Goal: Task Accomplishment & Management: Complete application form

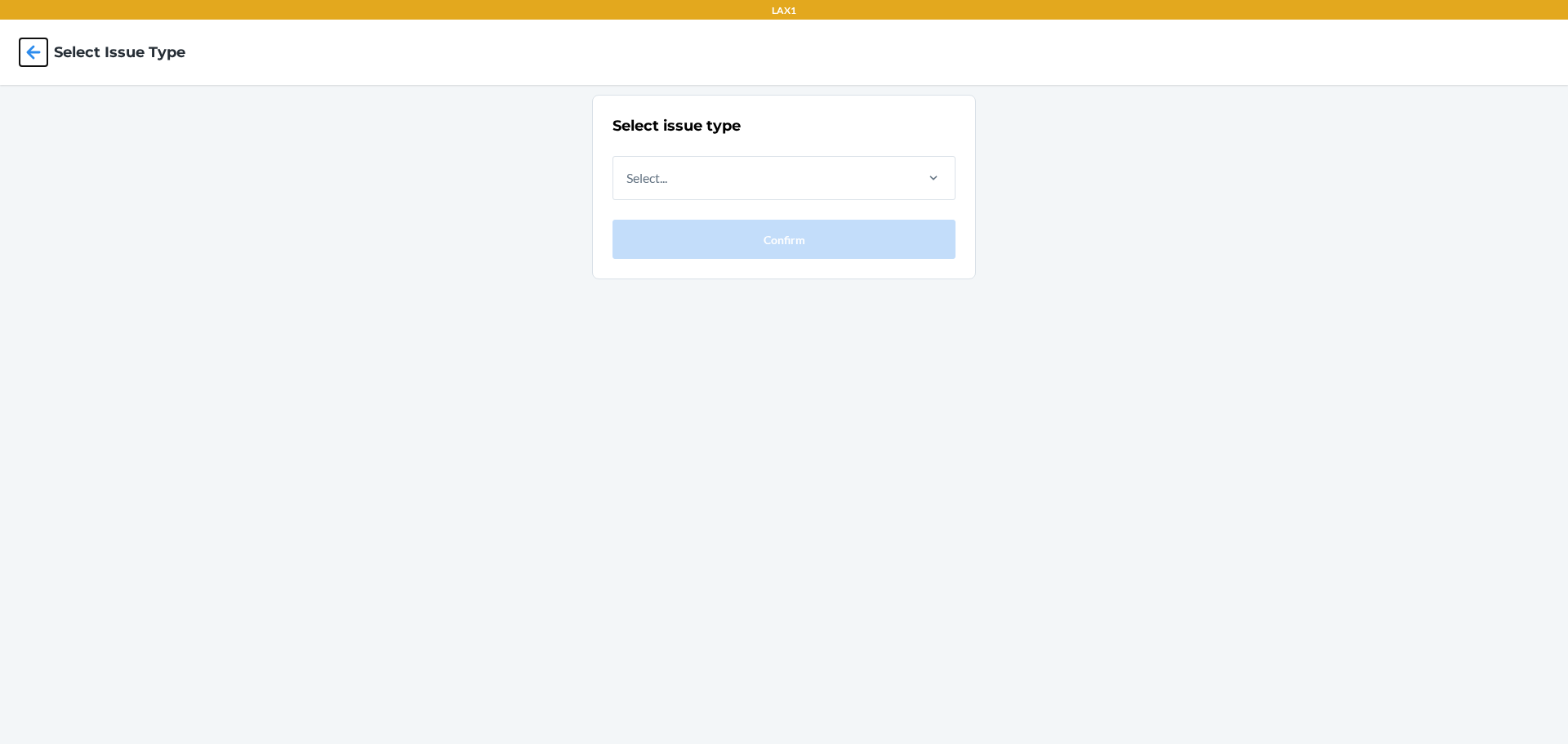
click at [37, 53] on icon at bounding box center [34, 52] width 14 height 14
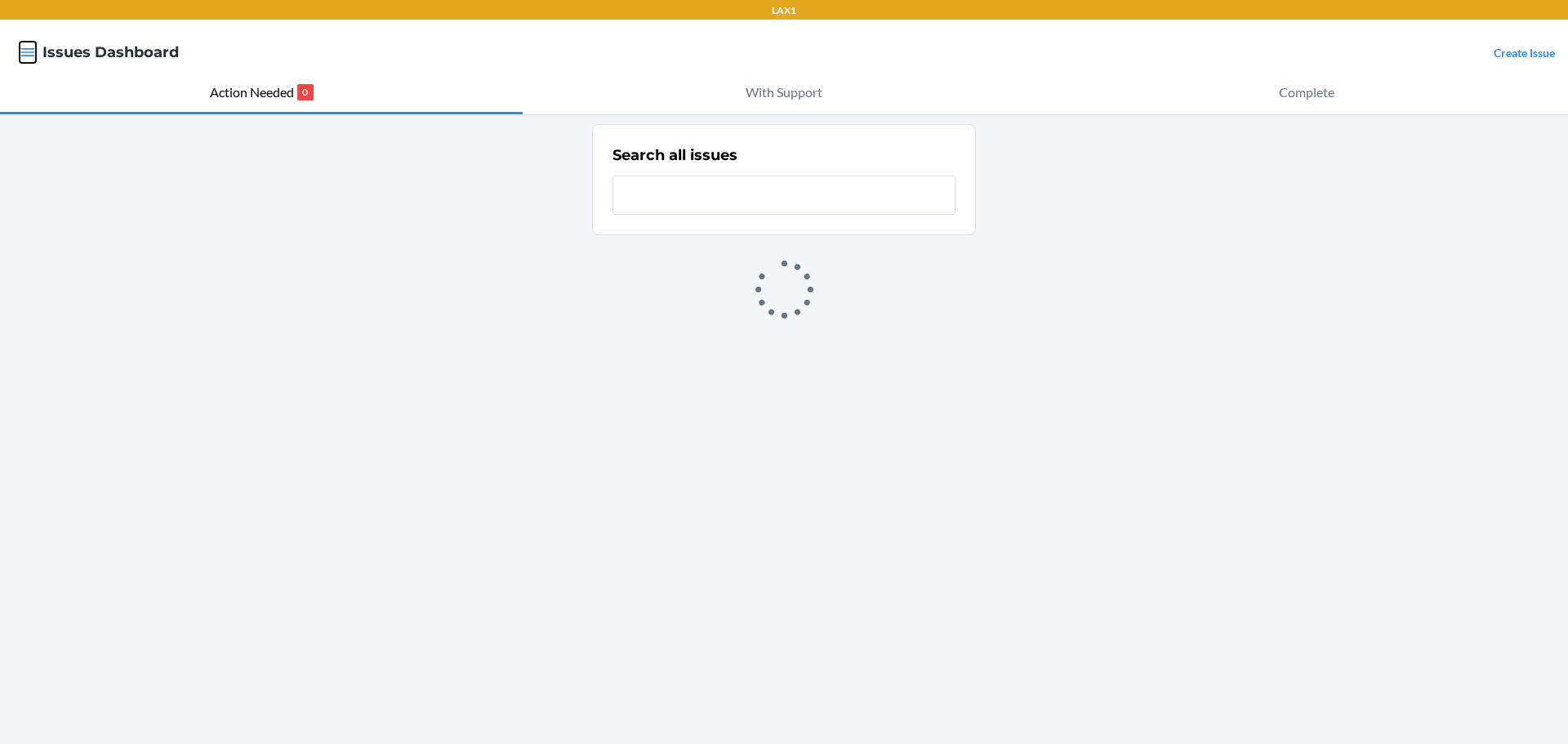
click at [32, 51] on icon "button" at bounding box center [27, 52] width 17 height 17
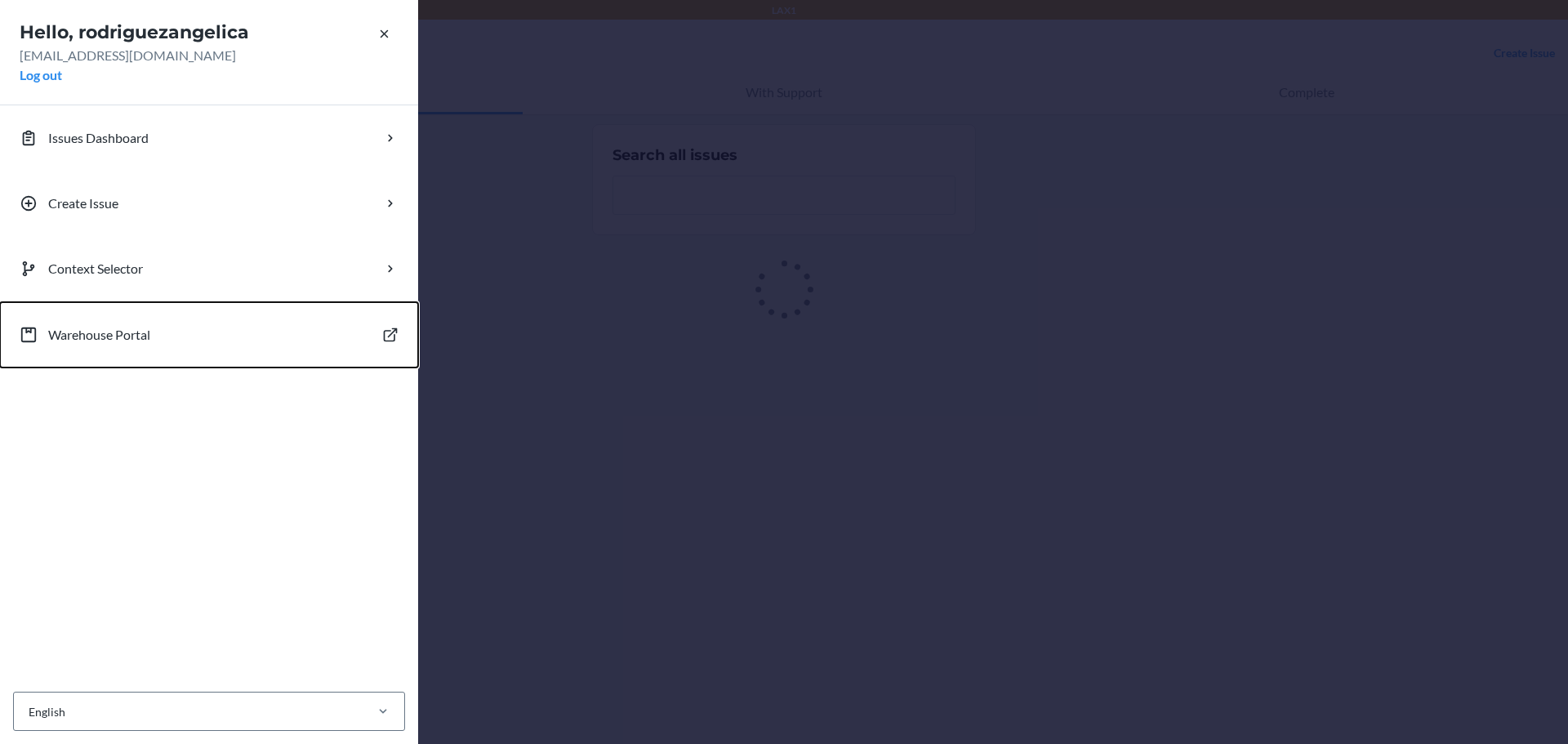
click at [101, 336] on p "Warehouse Portal" at bounding box center [98, 334] width 102 height 20
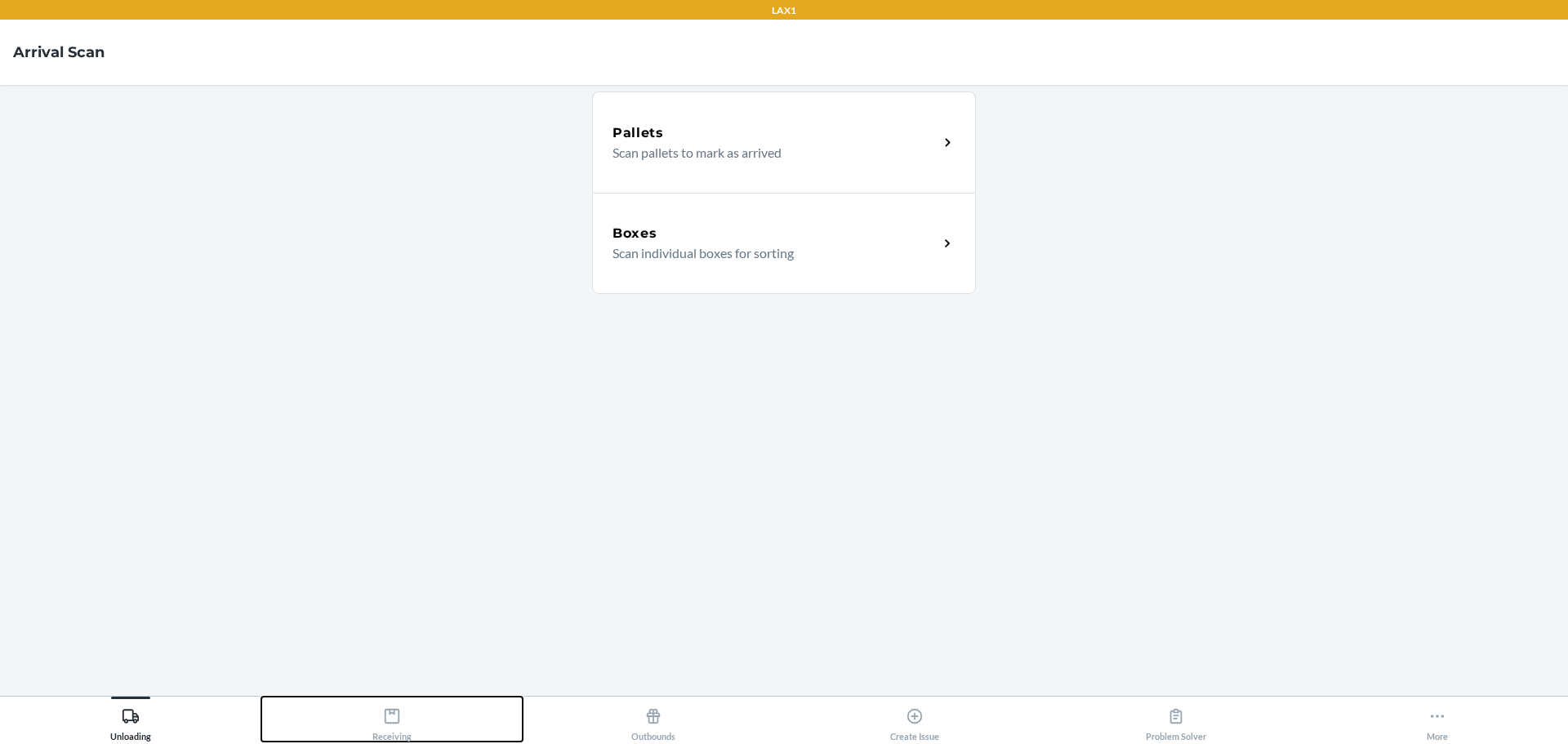
click at [401, 721] on div "Receiving" at bounding box center [392, 721] width 39 height 41
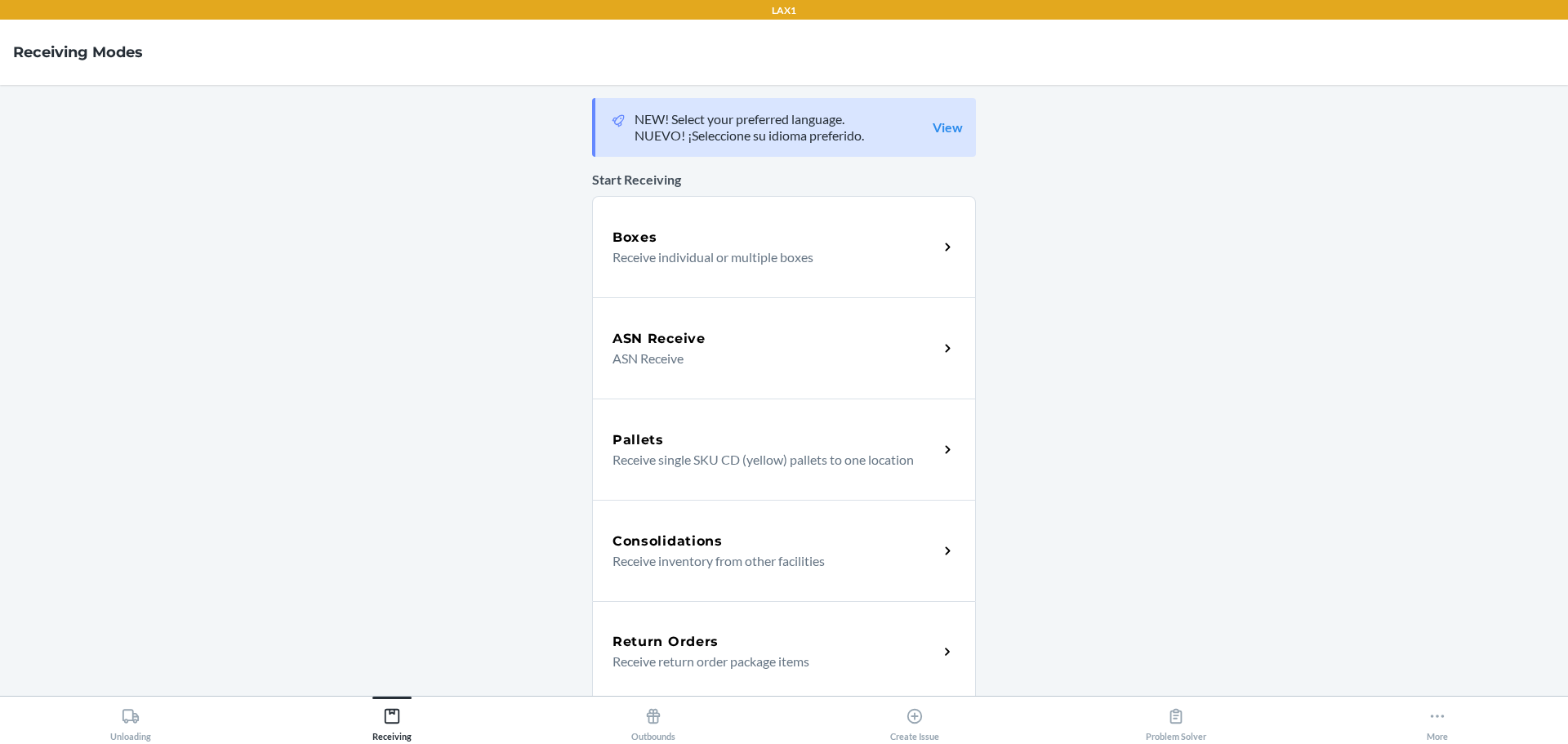
click at [762, 252] on p "Receive individual or multiple boxes" at bounding box center [768, 257] width 313 height 20
click at [920, 717] on icon at bounding box center [915, 716] width 18 height 18
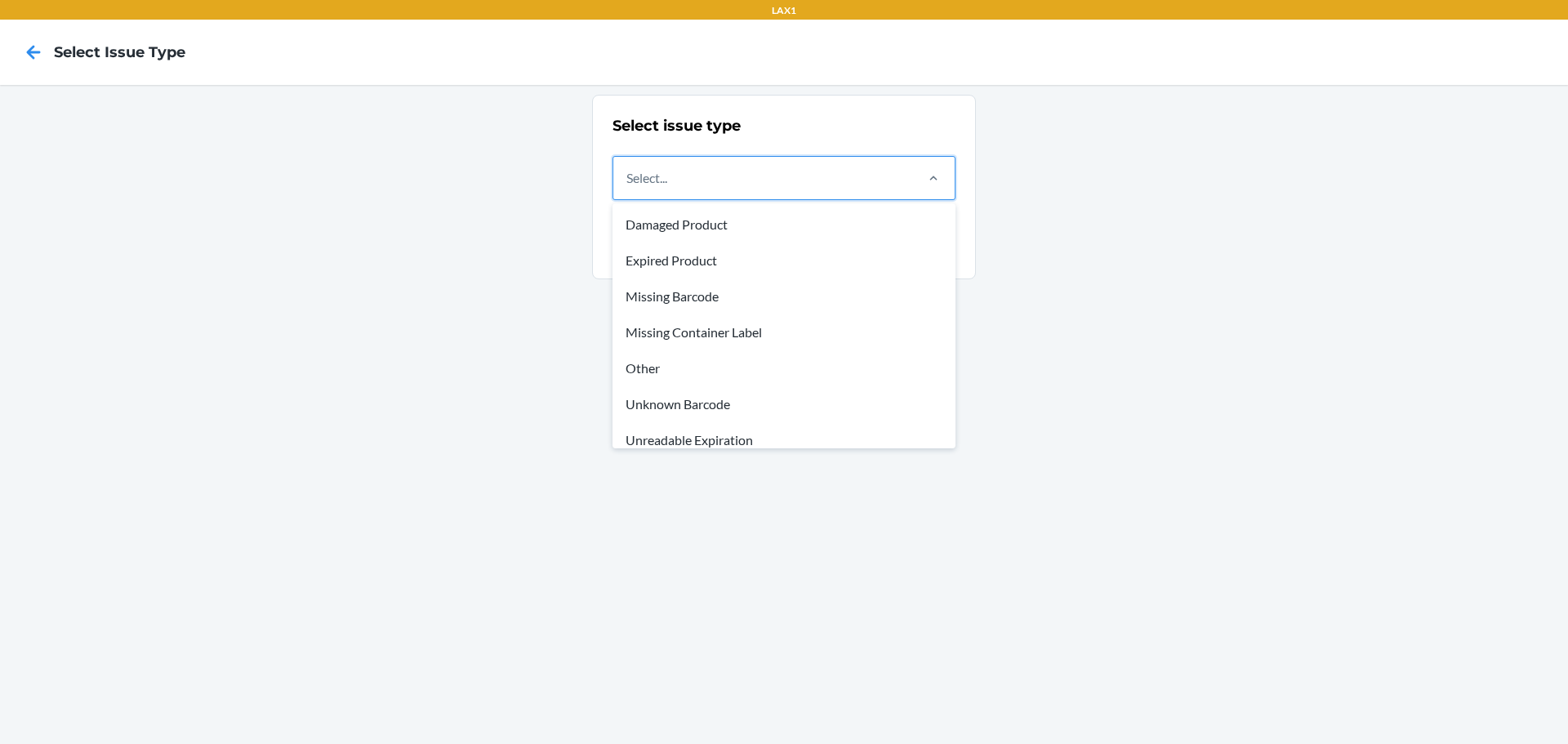
click at [802, 190] on div "Select..." at bounding box center [763, 178] width 298 height 43
click at [628, 188] on input "option Damaged Product focused, 1 of 8. 8 results available. Use Up and Down to…" at bounding box center [627, 178] width 2 height 20
click at [670, 403] on div "Unknown Barcode" at bounding box center [783, 404] width 336 height 36
click at [628, 188] on input "option Unknown Barcode focused, 6 of 8. 8 results available. Use Up and Down to…" at bounding box center [627, 178] width 2 height 20
click at [751, 176] on div "Unknown Barcode" at bounding box center [763, 178] width 298 height 43
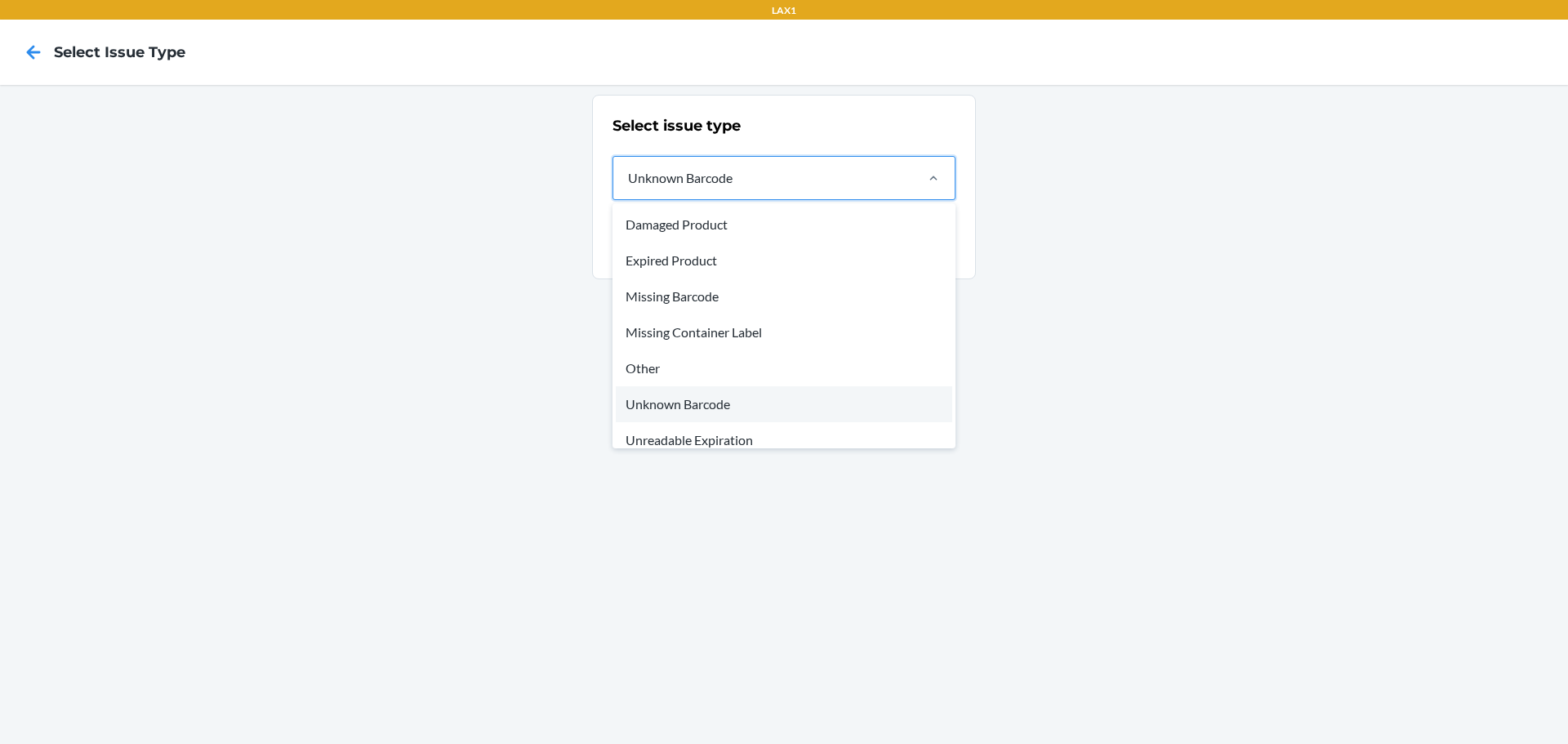
click at [628, 176] on input "option Unknown Barcode, selected. option Unknown Barcode focused, 6 of 8. 8 res…" at bounding box center [627, 178] width 2 height 20
click at [662, 400] on div "Unknown Barcode" at bounding box center [783, 404] width 336 height 36
click at [628, 188] on input "option Unknown Barcode, selected. option Unknown Barcode focused, 6 of 8. 8 res…" at bounding box center [627, 178] width 2 height 20
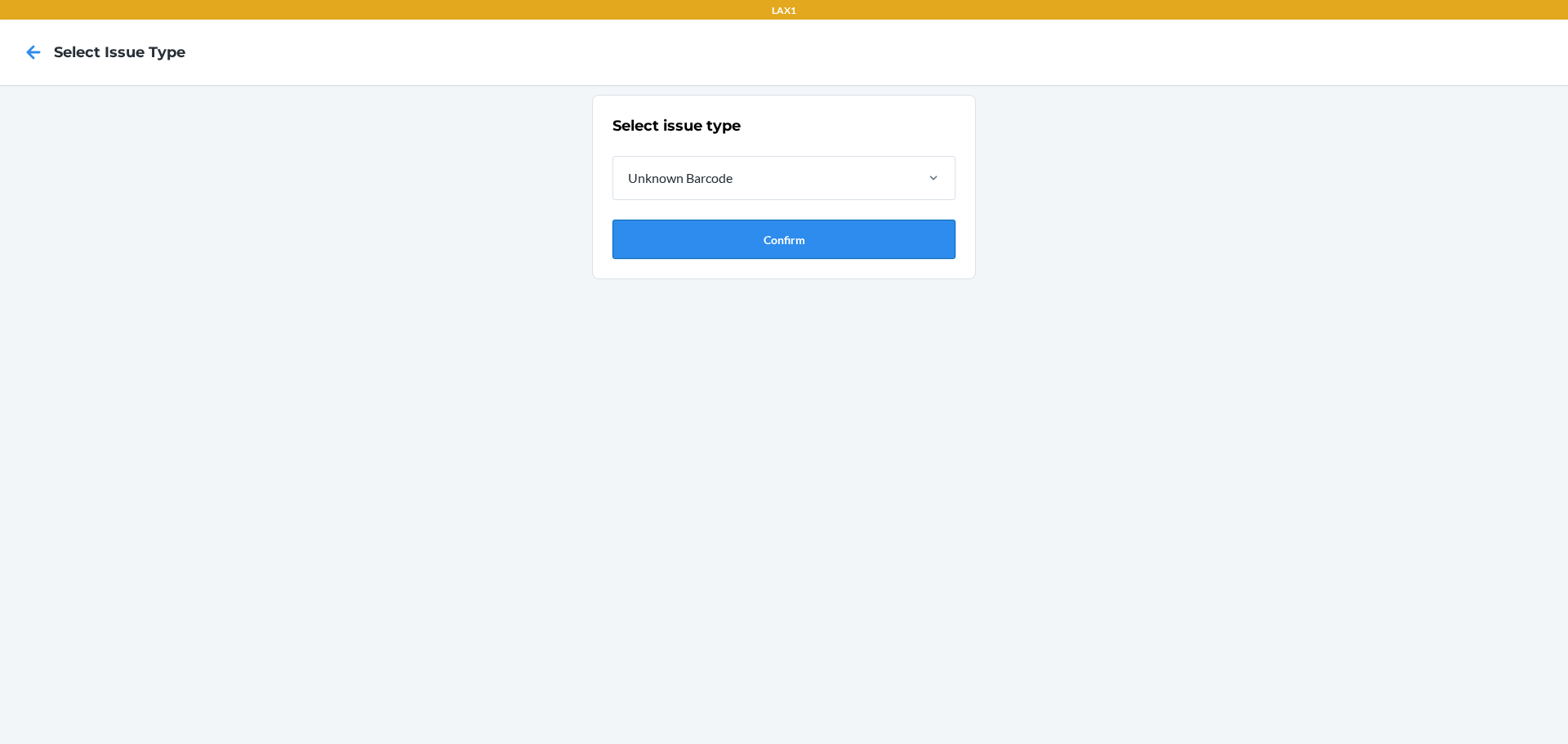
click at [756, 233] on button "Confirm" at bounding box center [784, 239] width 343 height 39
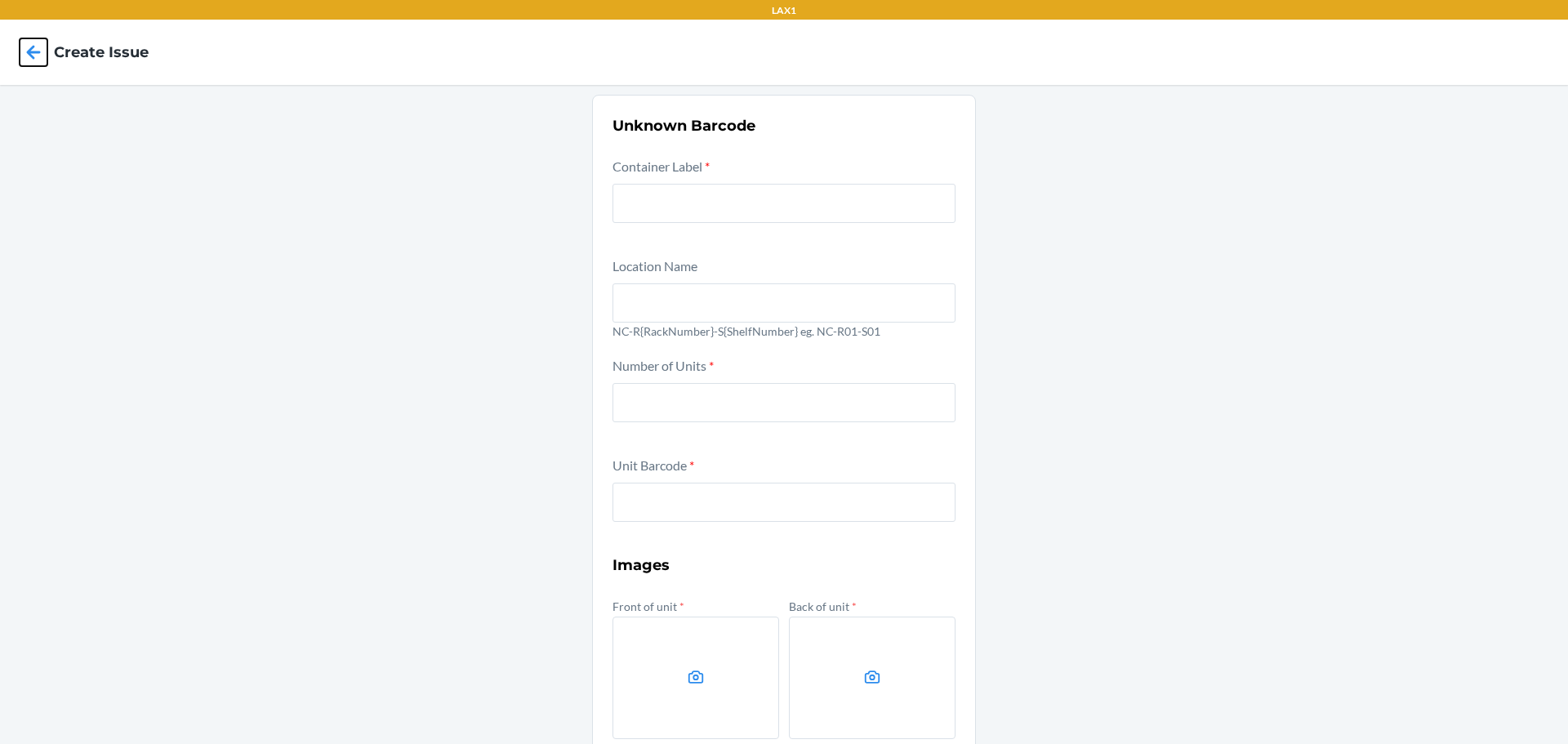
click at [39, 45] on icon at bounding box center [33, 52] width 27 height 27
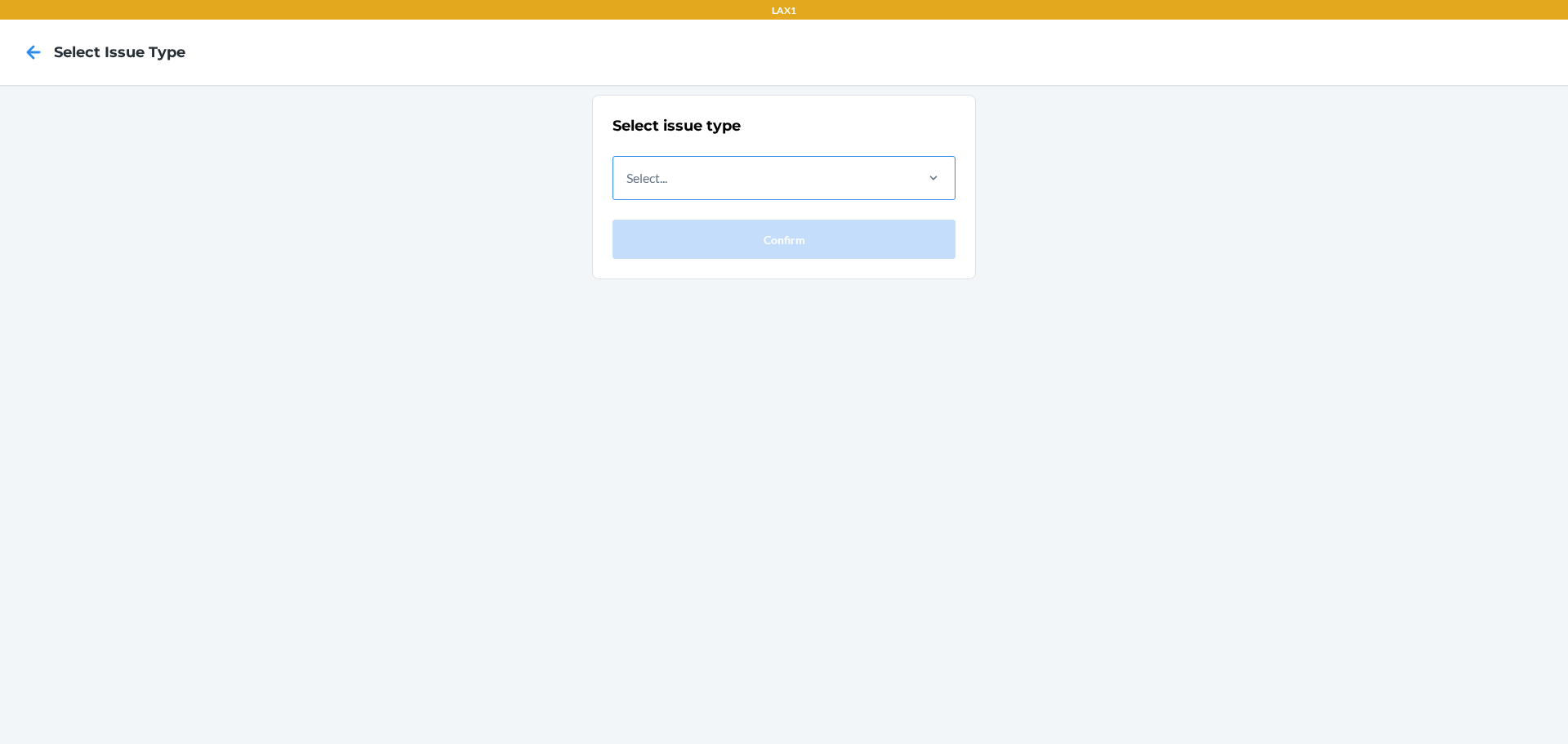
click at [774, 188] on div "Select..." at bounding box center [763, 178] width 298 height 43
click at [628, 188] on input "Select..." at bounding box center [627, 178] width 2 height 20
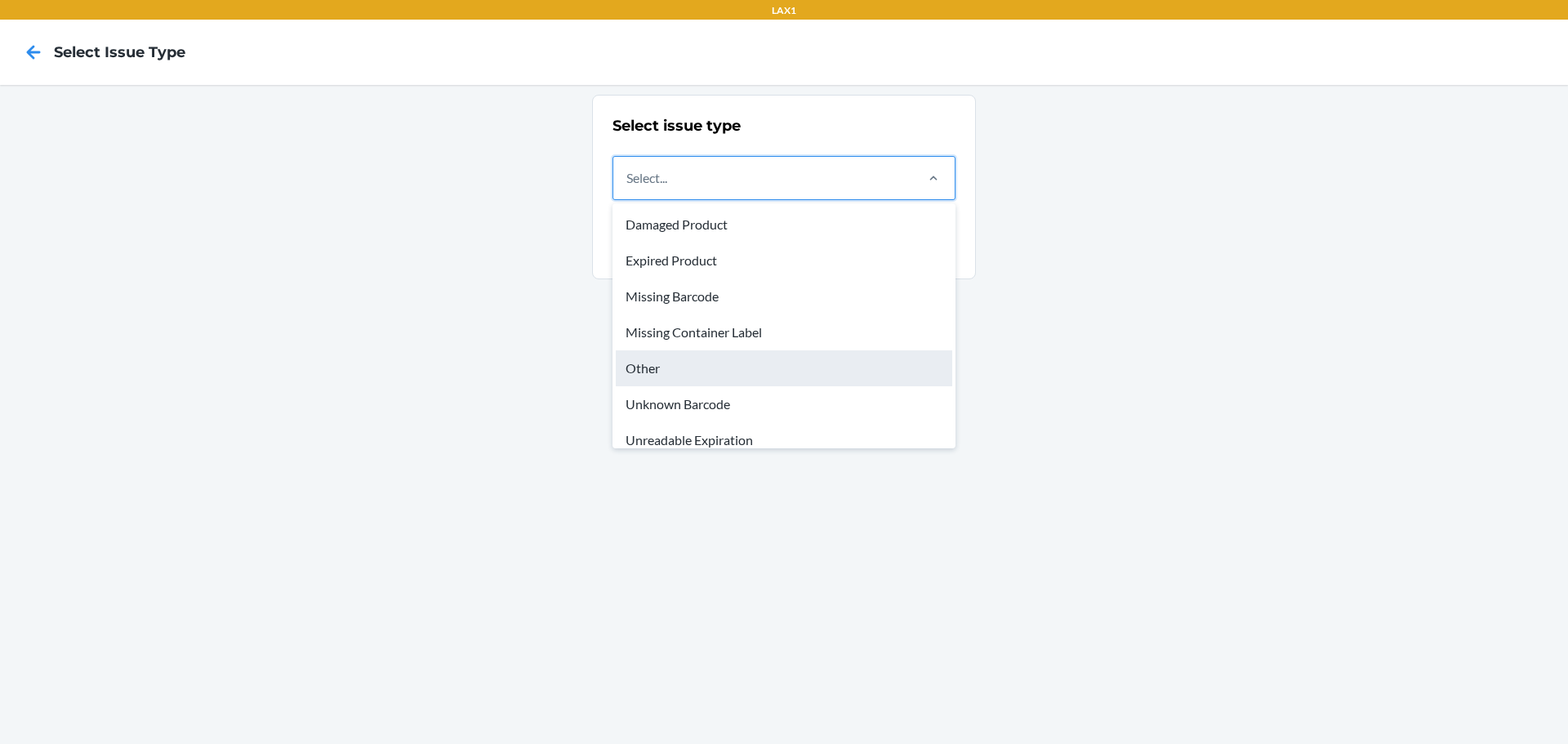
click at [632, 365] on div "Other" at bounding box center [783, 368] width 336 height 36
click at [628, 188] on input "option Other focused, 5 of 8. 8 results available. Use Up and Down to choose op…" at bounding box center [627, 178] width 2 height 20
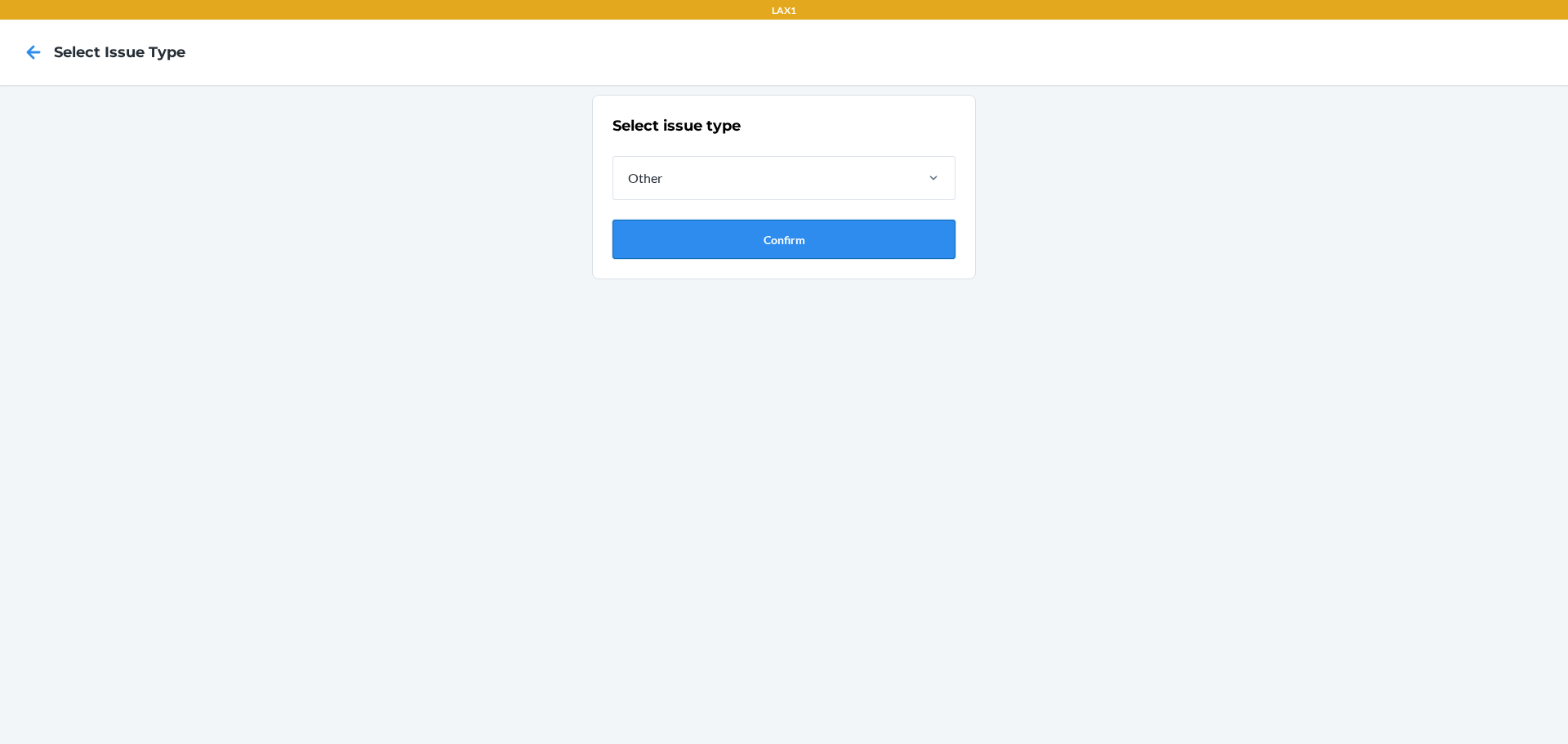
click at [692, 252] on button "Confirm" at bounding box center [784, 239] width 343 height 39
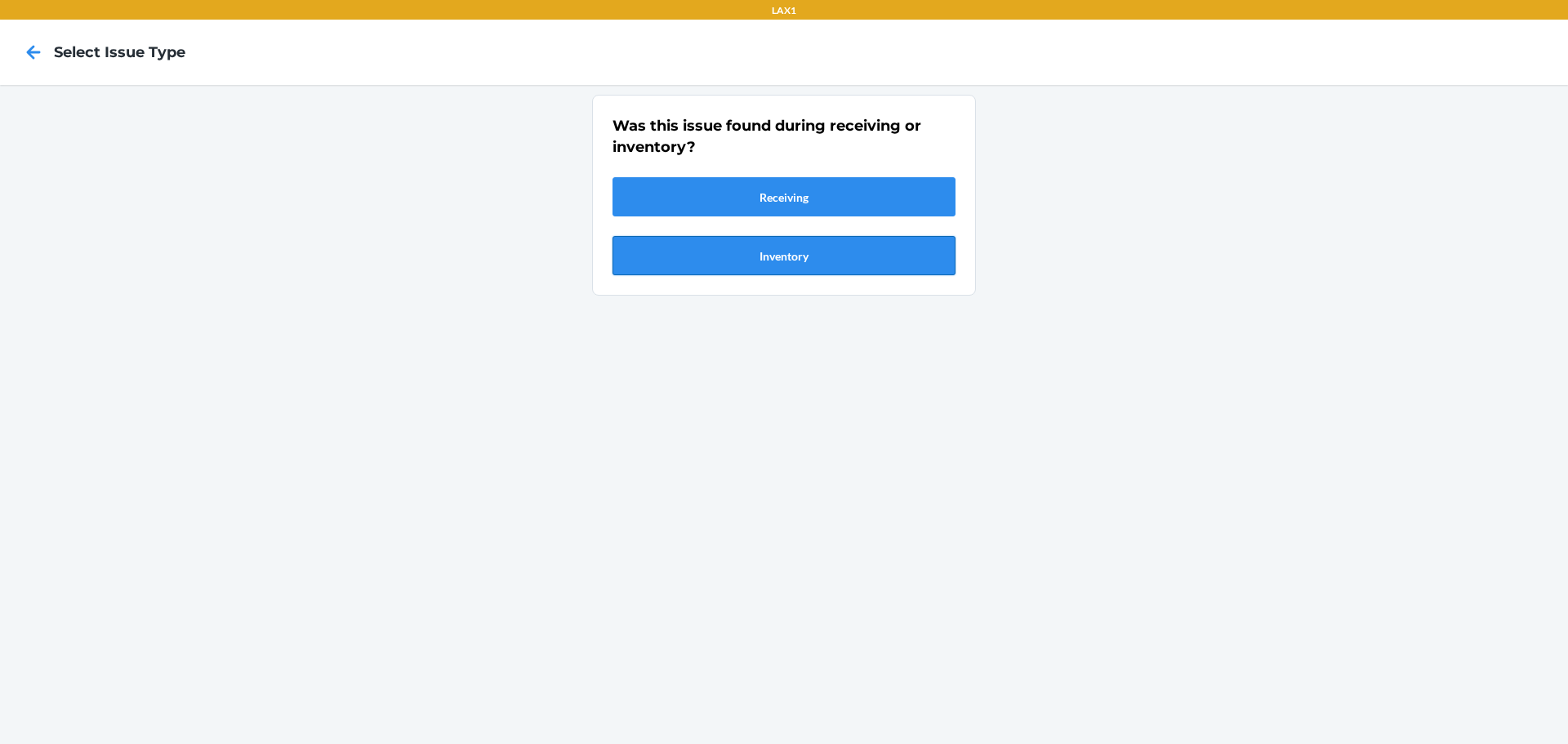
click at [726, 263] on button "Inventory" at bounding box center [784, 255] width 343 height 39
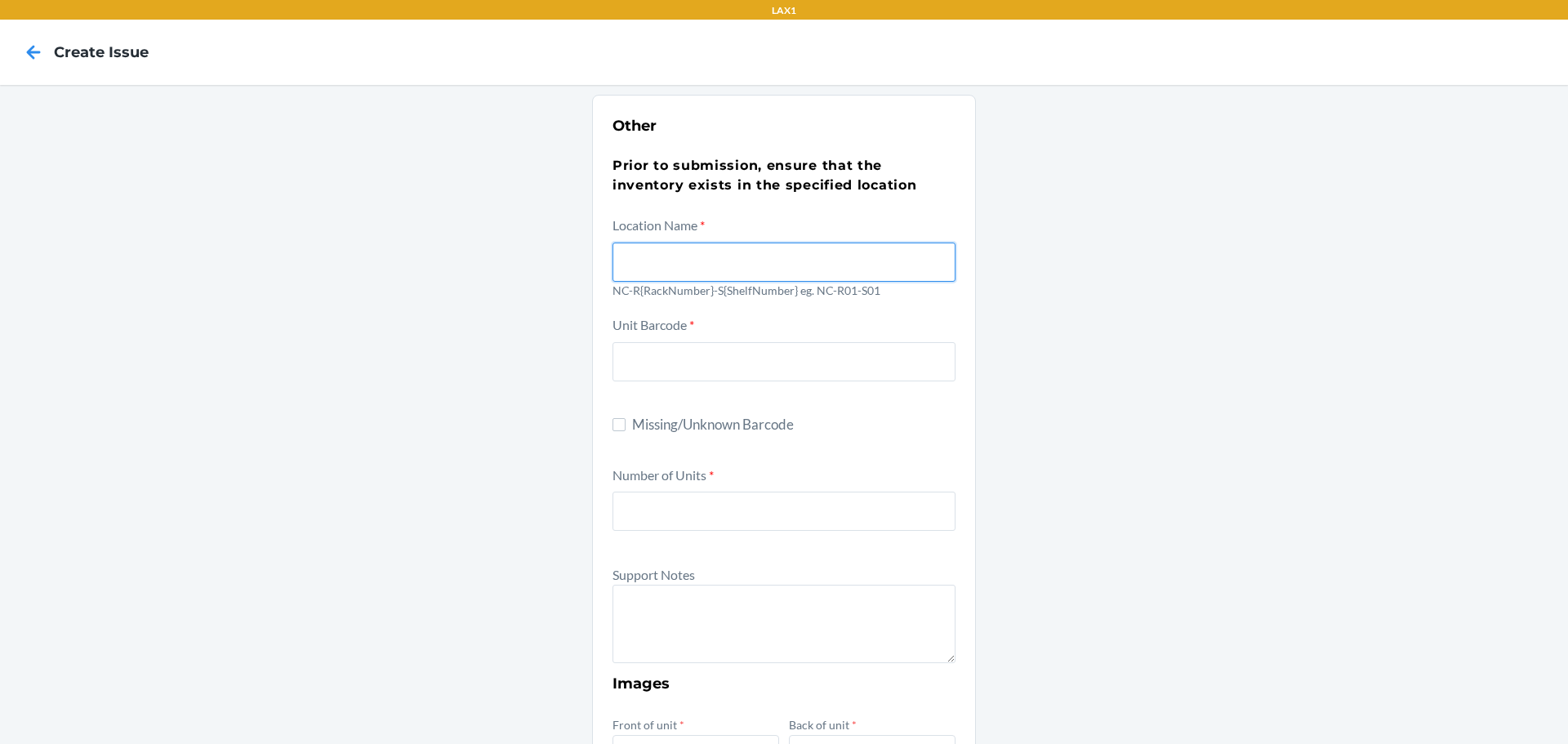
click at [665, 262] on input "text" at bounding box center [784, 262] width 343 height 39
type input "NC-R01-S02"
click at [618, 424] on input "Missing/Unknown Barcode" at bounding box center [618, 424] width 13 height 13
checkbox input "true"
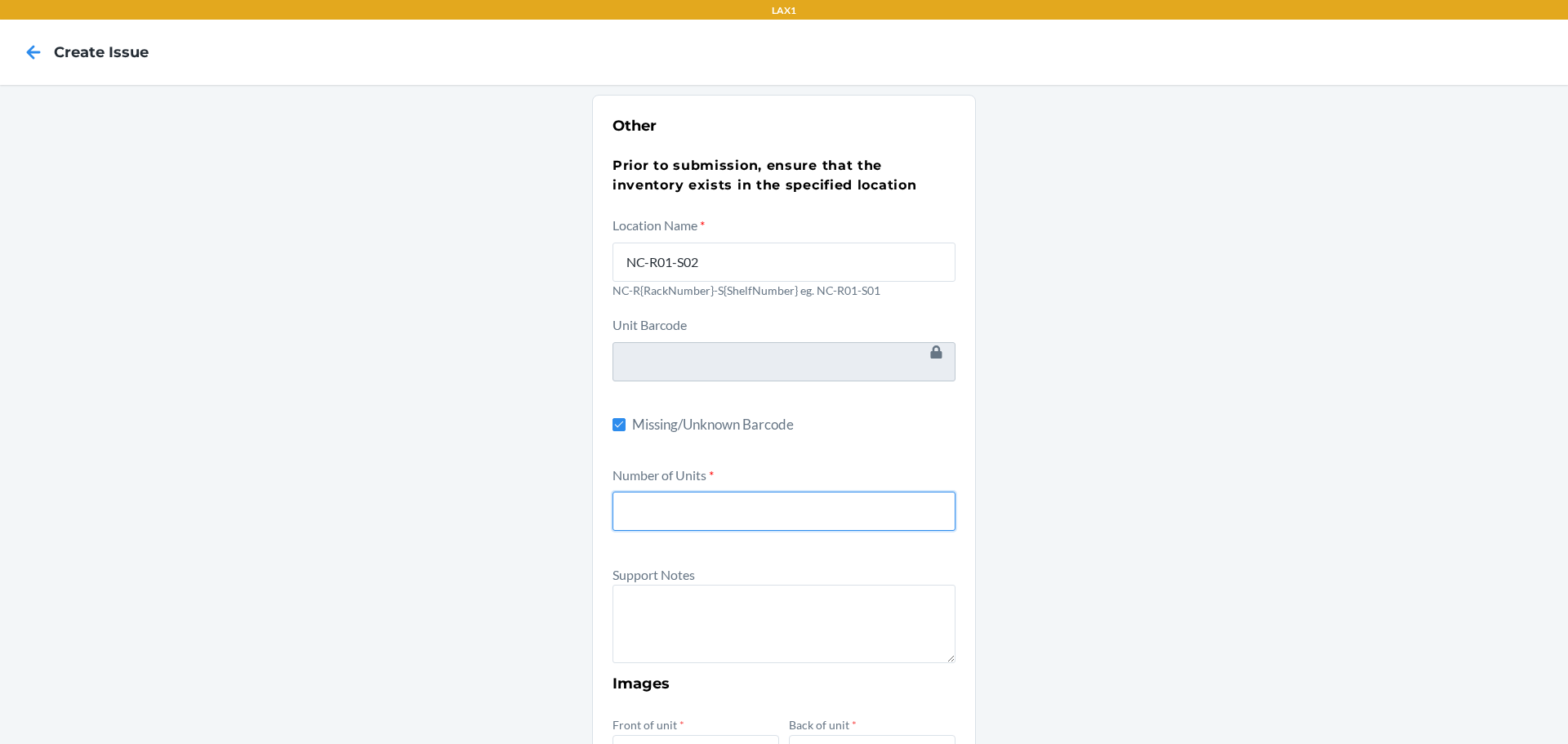
click at [637, 510] on input "number" at bounding box center [784, 511] width 343 height 39
type input "1"
click at [631, 626] on textarea at bounding box center [784, 624] width 343 height 78
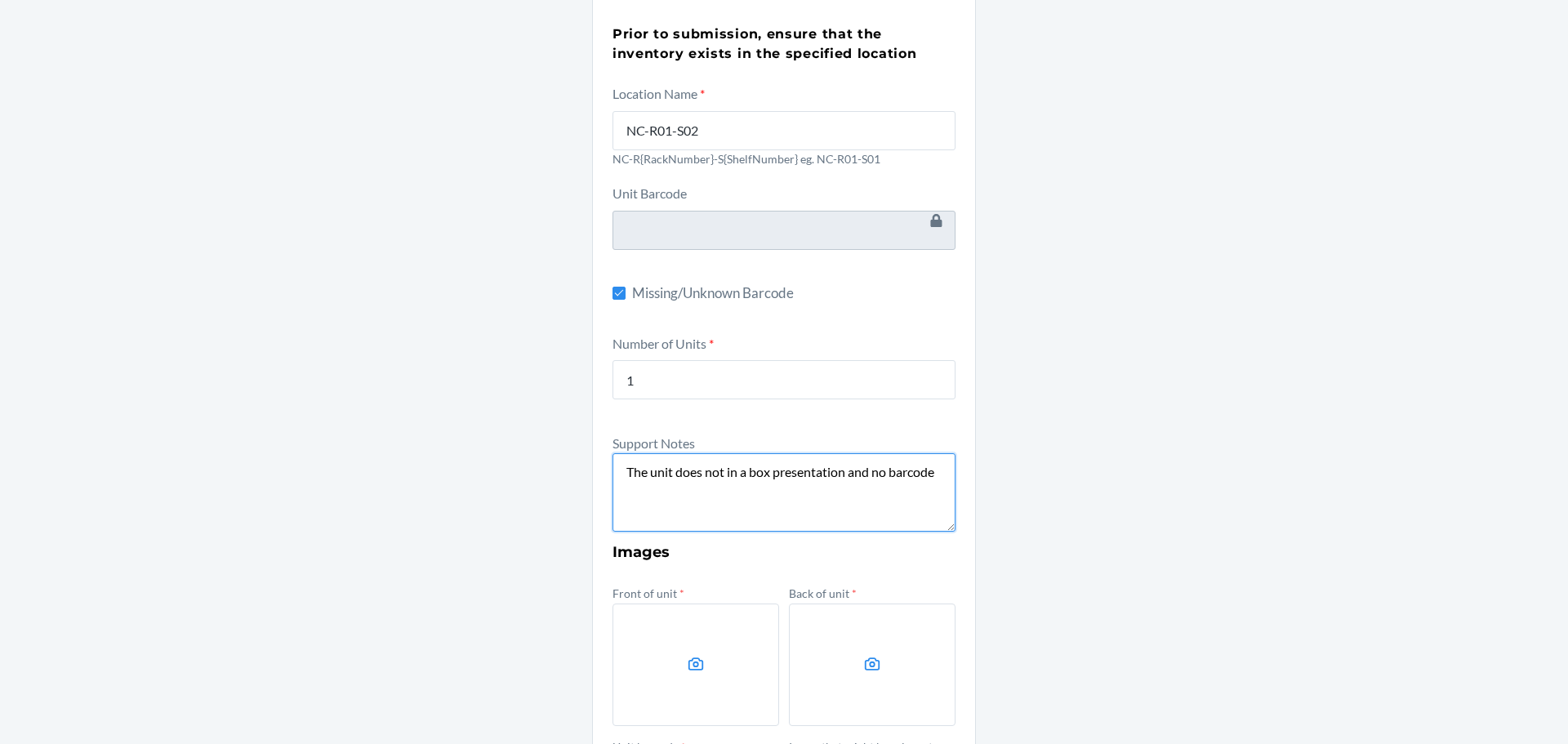
scroll to position [163, 0]
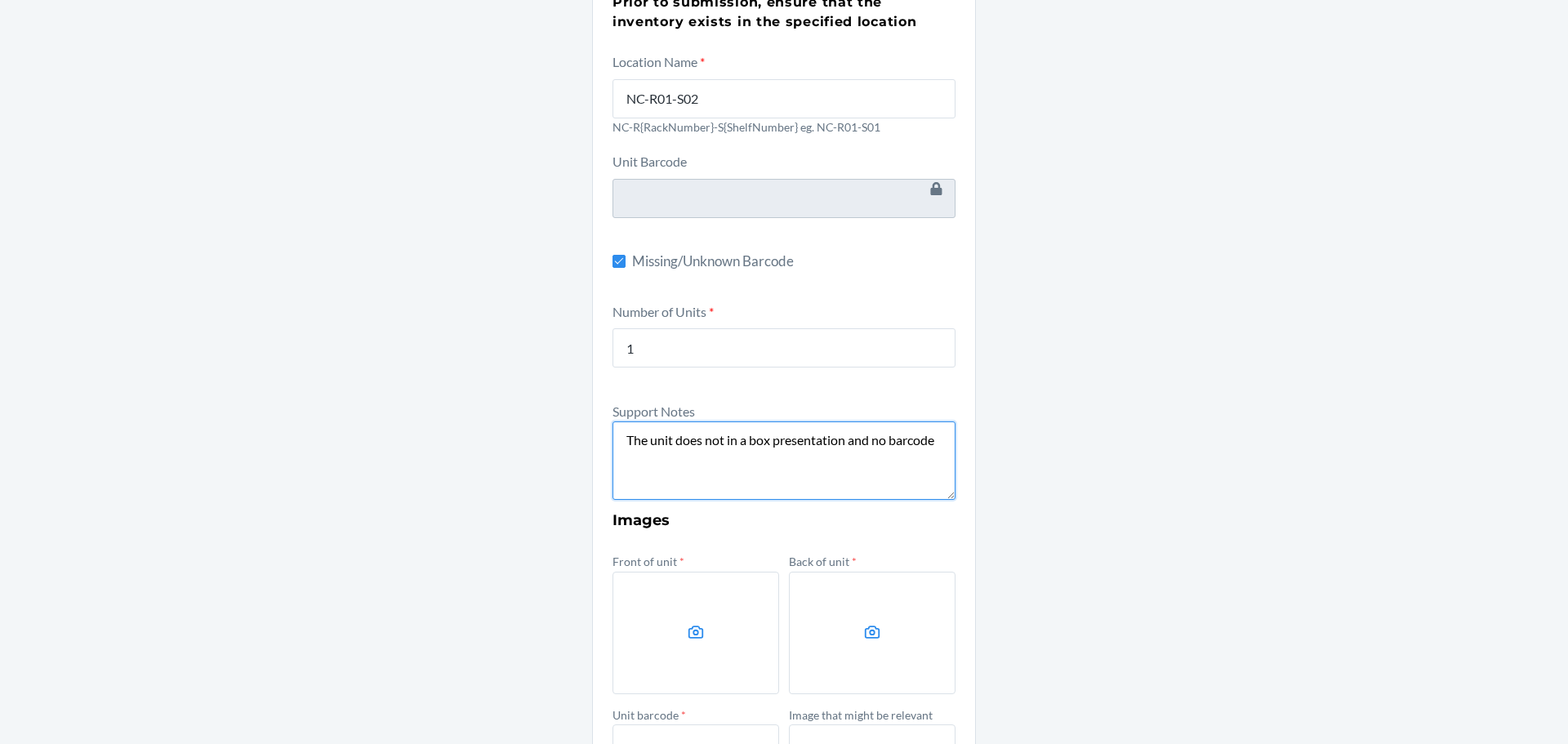
type textarea "The unit does not in a box presentation and no barcode"
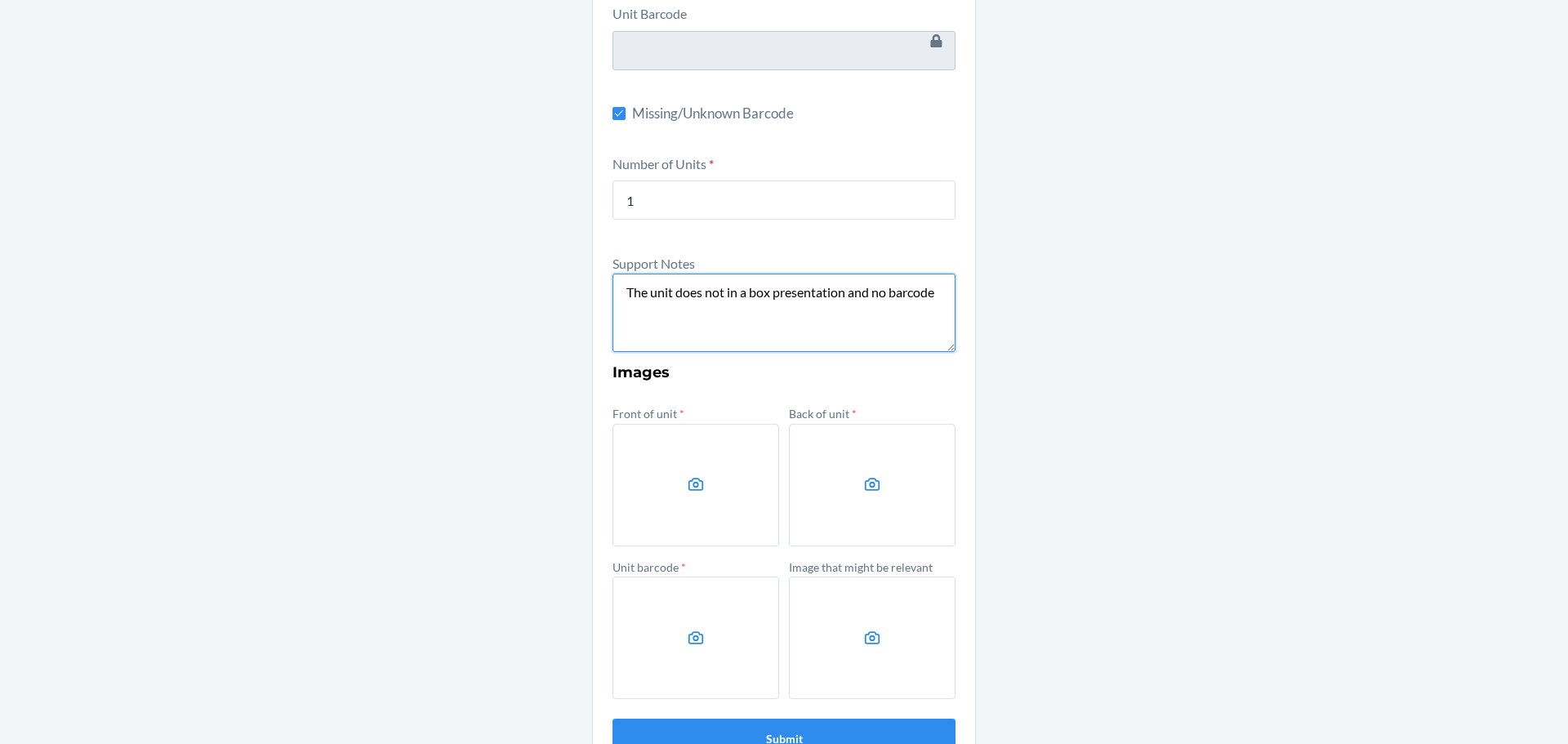
scroll to position [327, 0]
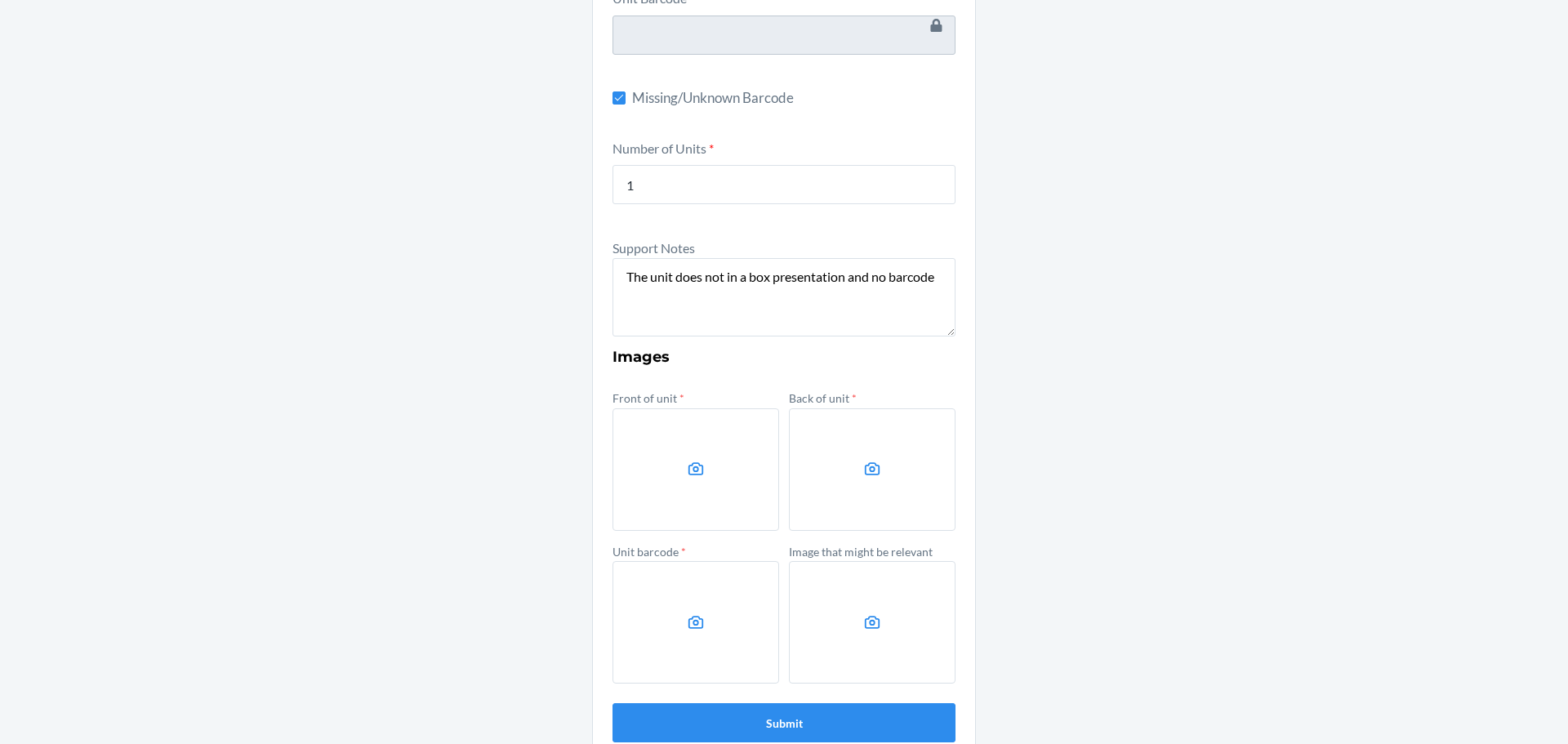
click at [693, 470] on icon at bounding box center [695, 468] width 19 height 19
click at [0, 0] on input "file" at bounding box center [0, 0] width 0 height 0
click at [868, 465] on icon at bounding box center [872, 468] width 19 height 19
click at [0, 0] on input "file" at bounding box center [0, 0] width 0 height 0
click at [695, 610] on label at bounding box center [695, 622] width 167 height 123
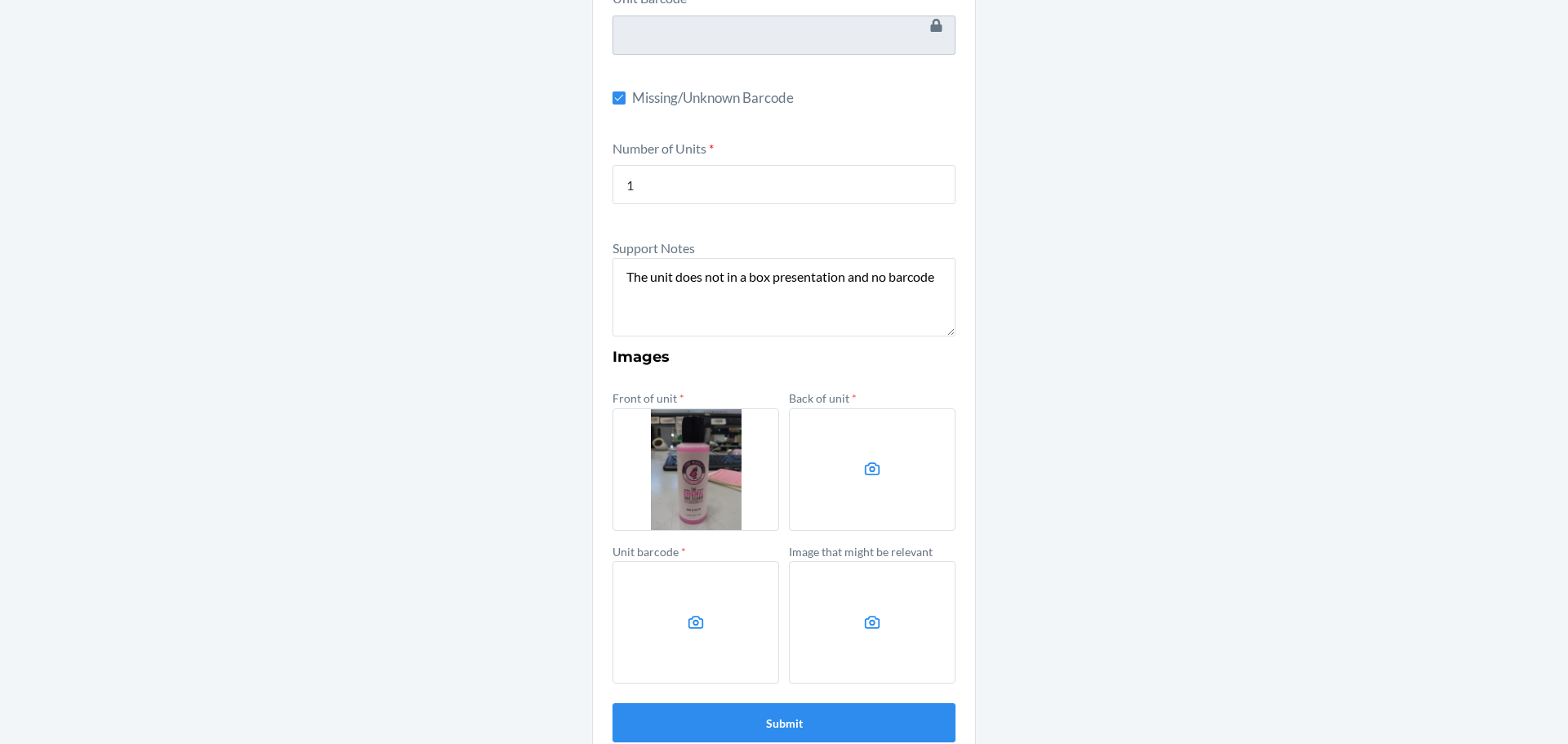
click at [0, 0] on input "file" at bounding box center [0, 0] width 0 height 0
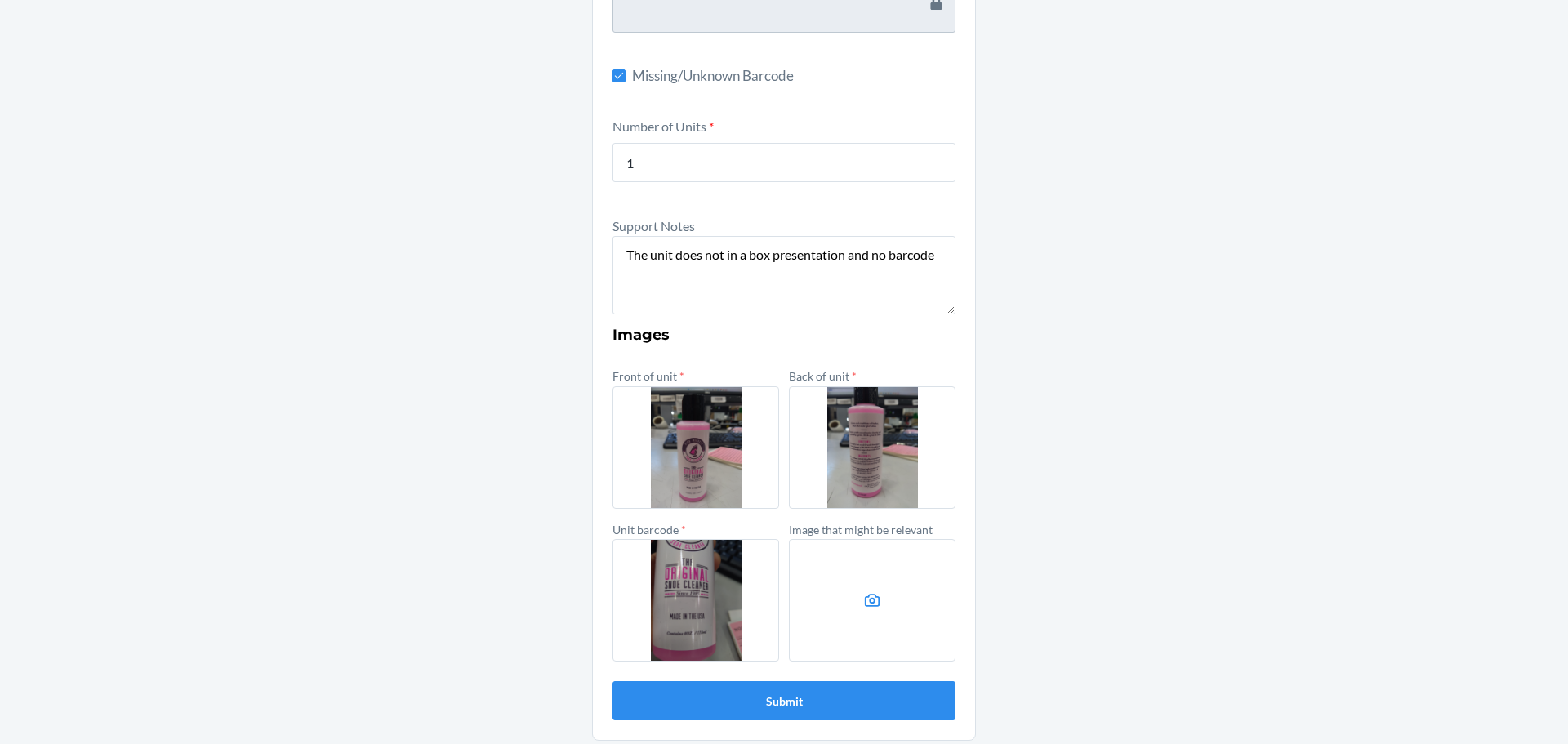
scroll to position [355, 0]
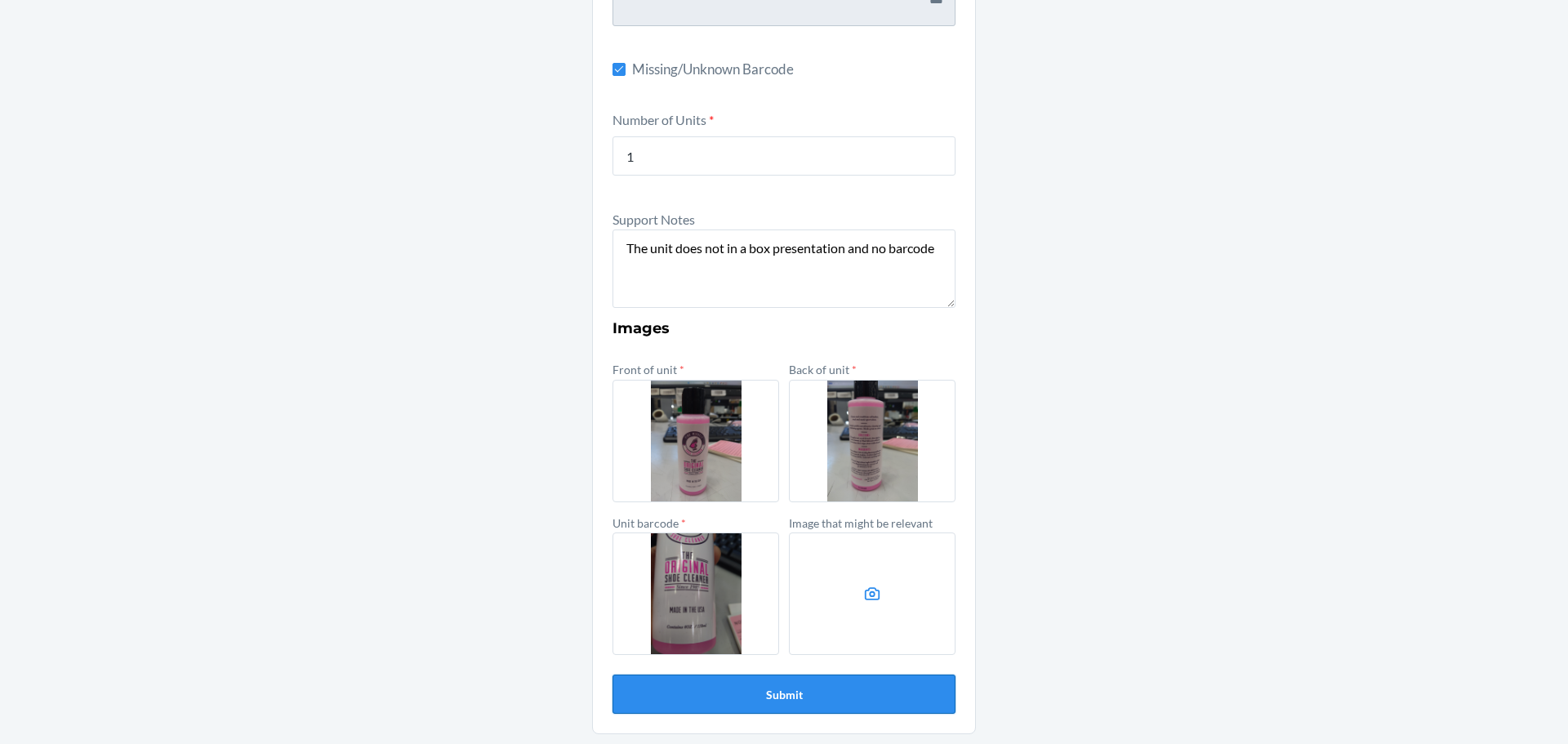
click at [776, 696] on button "Submit" at bounding box center [784, 694] width 343 height 39
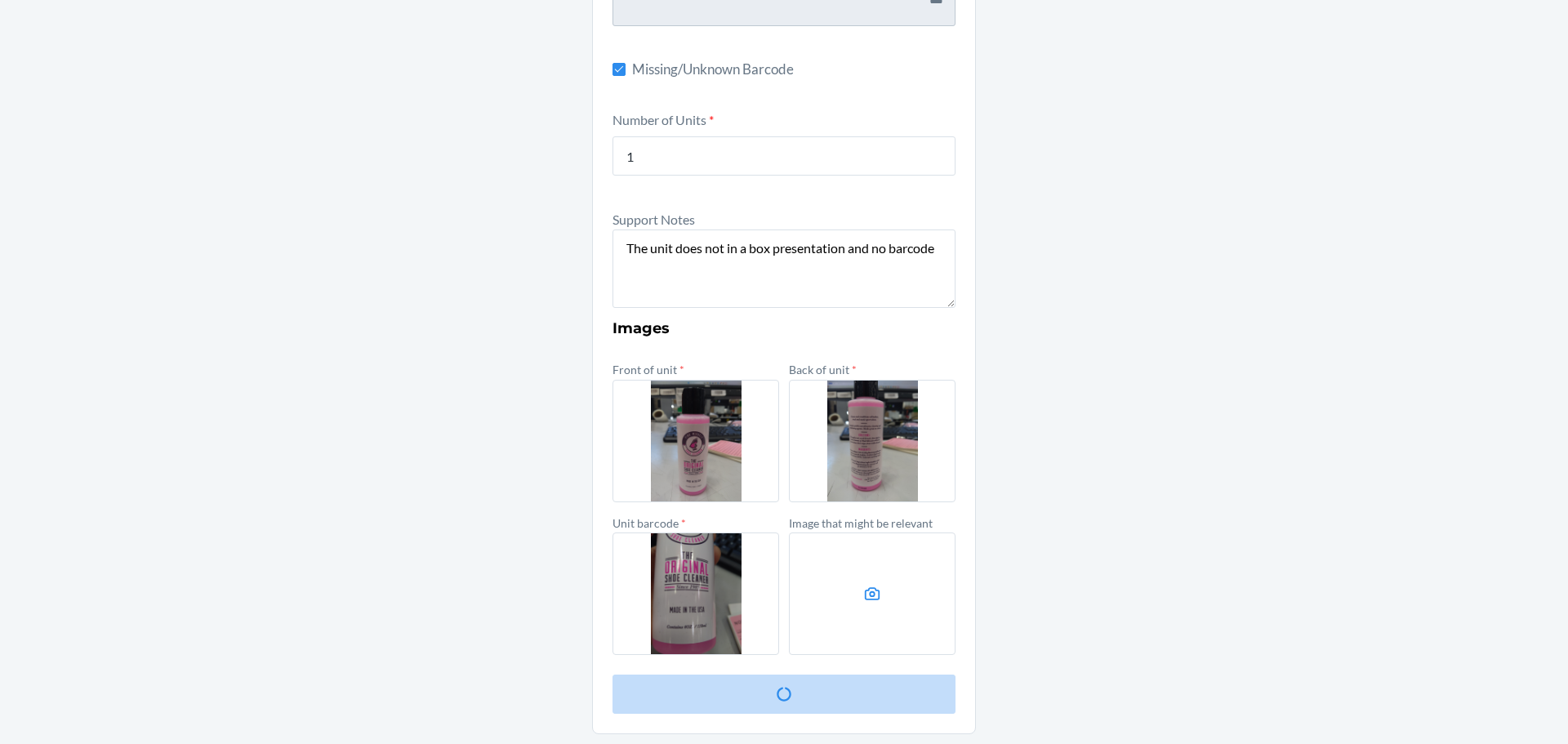
scroll to position [0, 0]
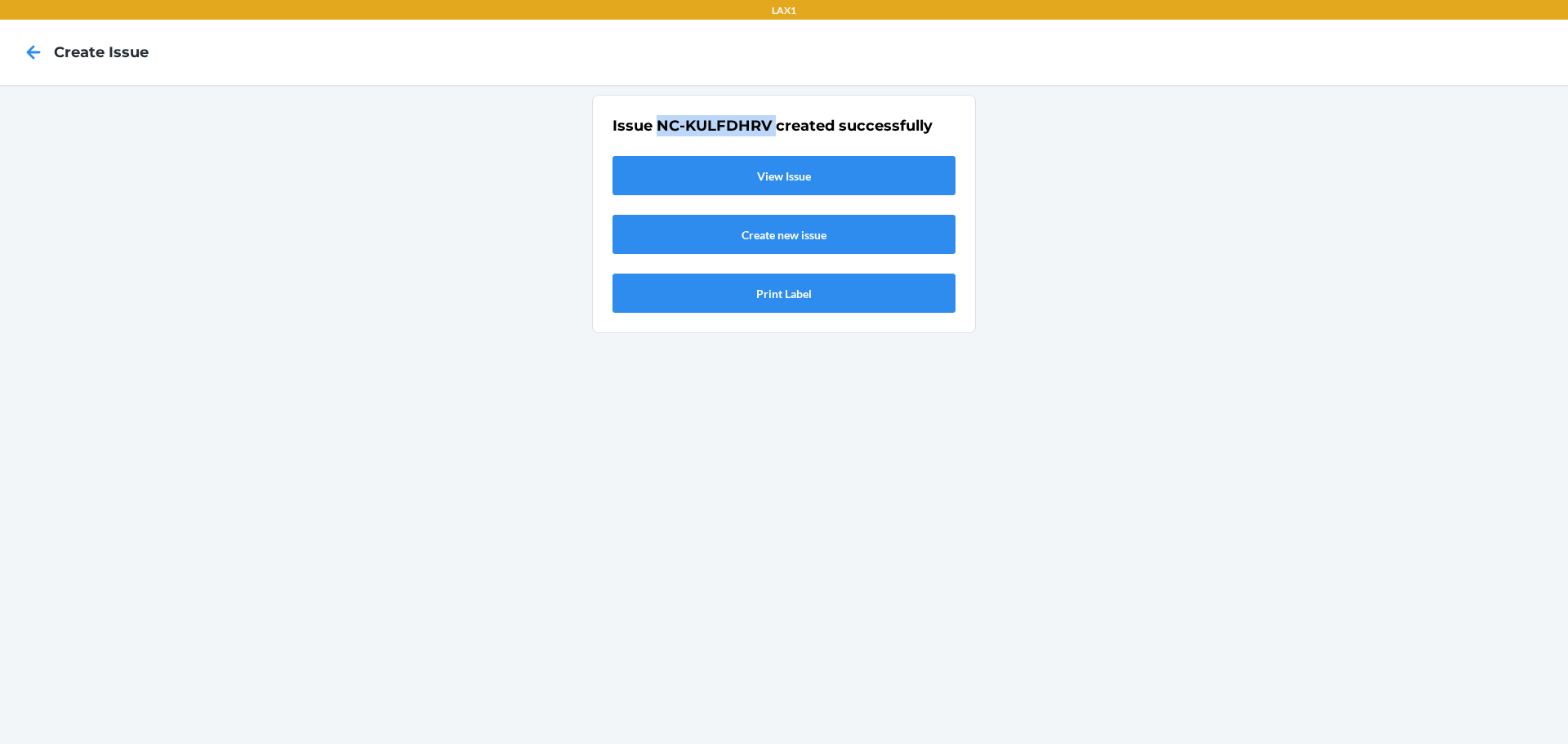
drag, startPoint x: 775, startPoint y: 122, endPoint x: 658, endPoint y: 130, distance: 117.3
click at [658, 130] on h2 "Issue NC-KULFDHRV created successfully" at bounding box center [784, 126] width 343 height 21
copy h2 "NC-KULFDHRV"
click at [24, 45] on icon at bounding box center [33, 52] width 27 height 27
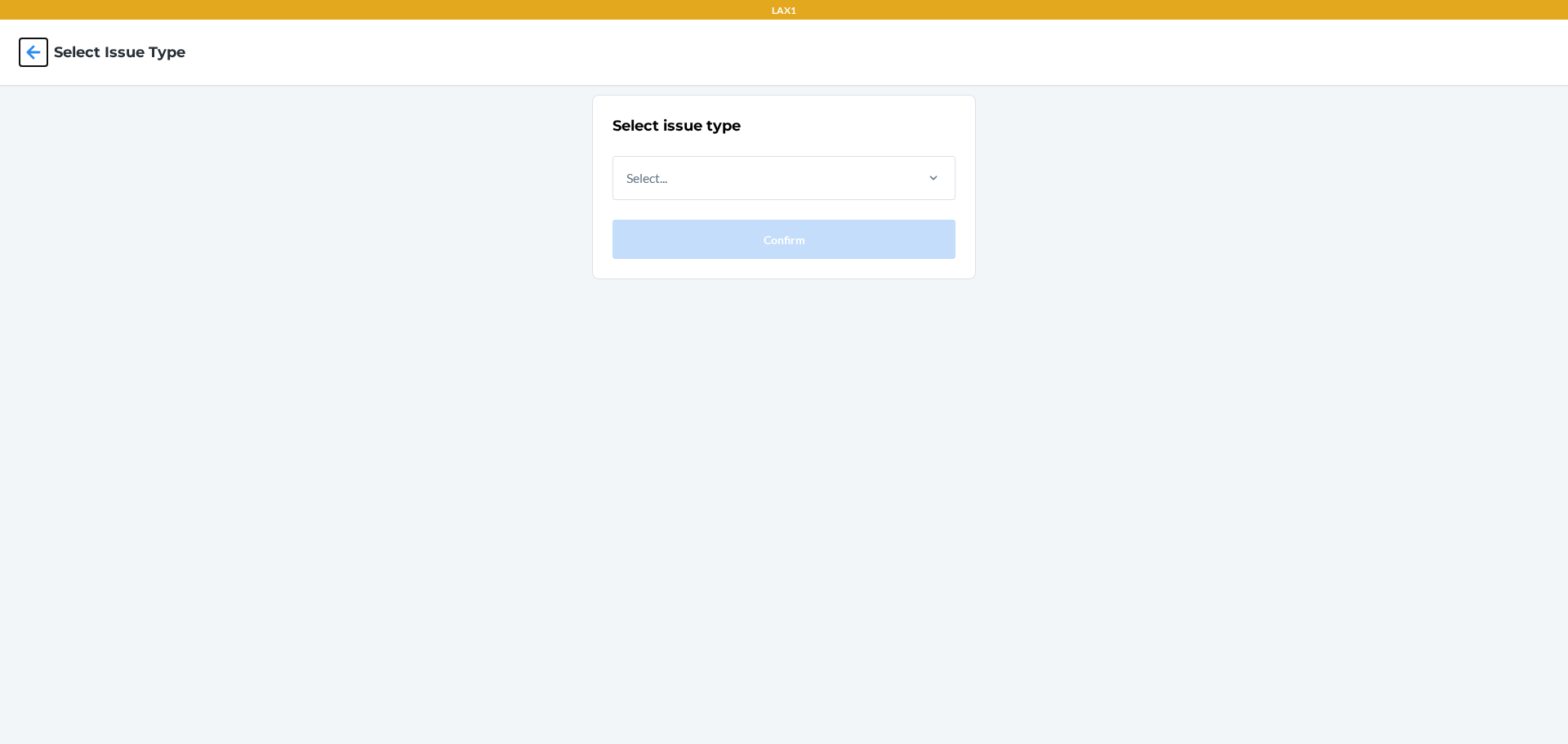
click at [33, 58] on icon at bounding box center [34, 52] width 14 height 14
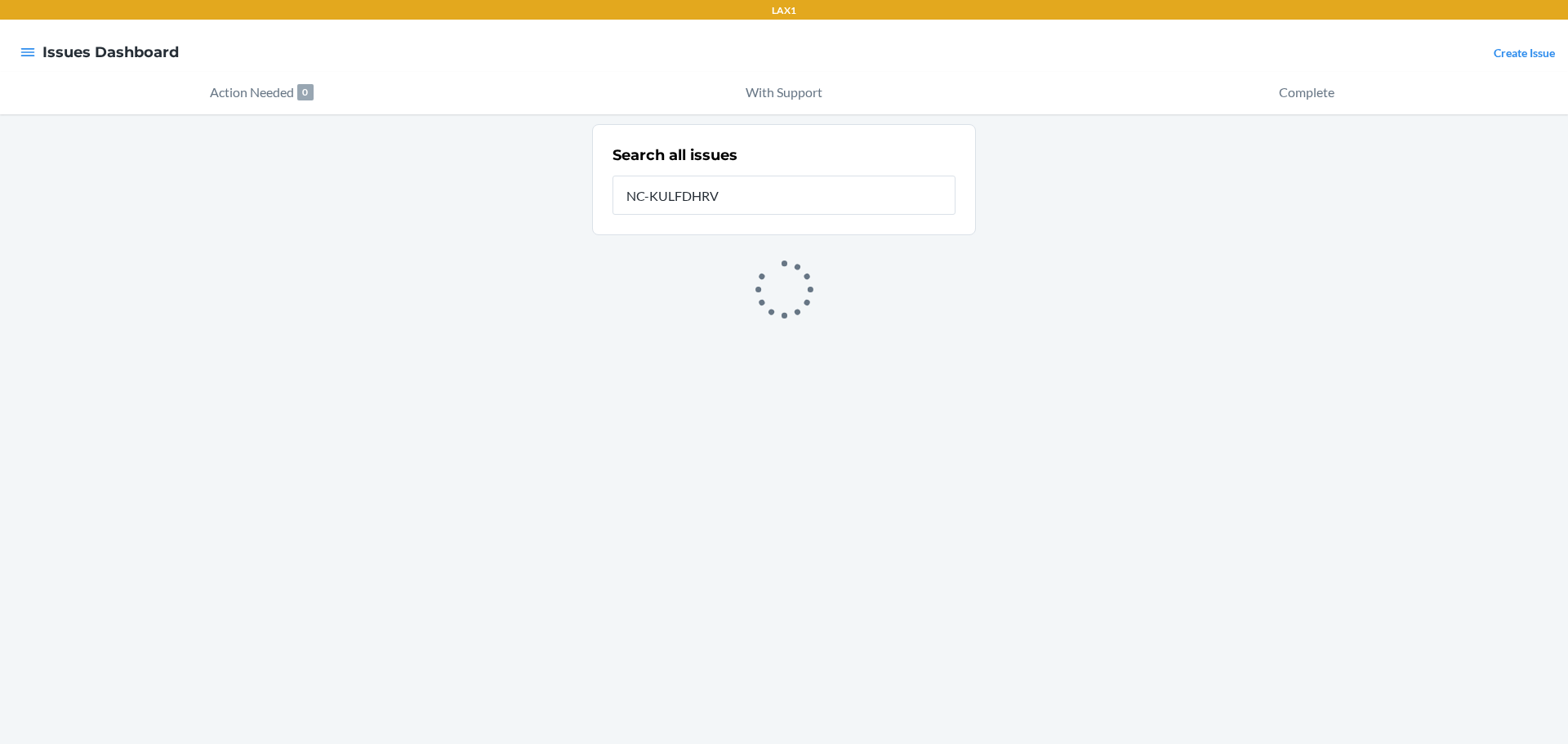
type input "NC-KULFDHRV"
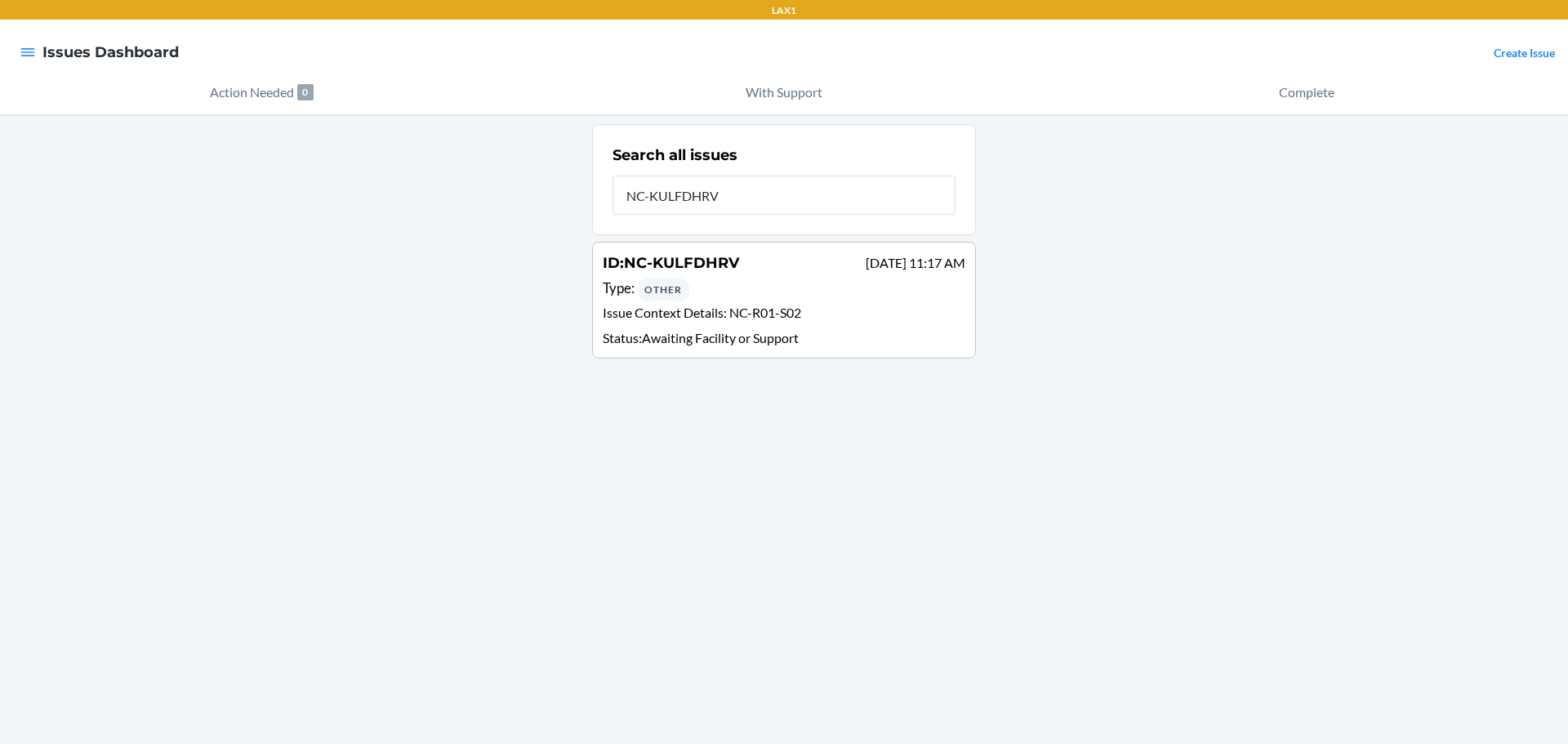
click at [718, 310] on p "Issue Context Details : NC-R01-S02" at bounding box center [784, 315] width 363 height 23
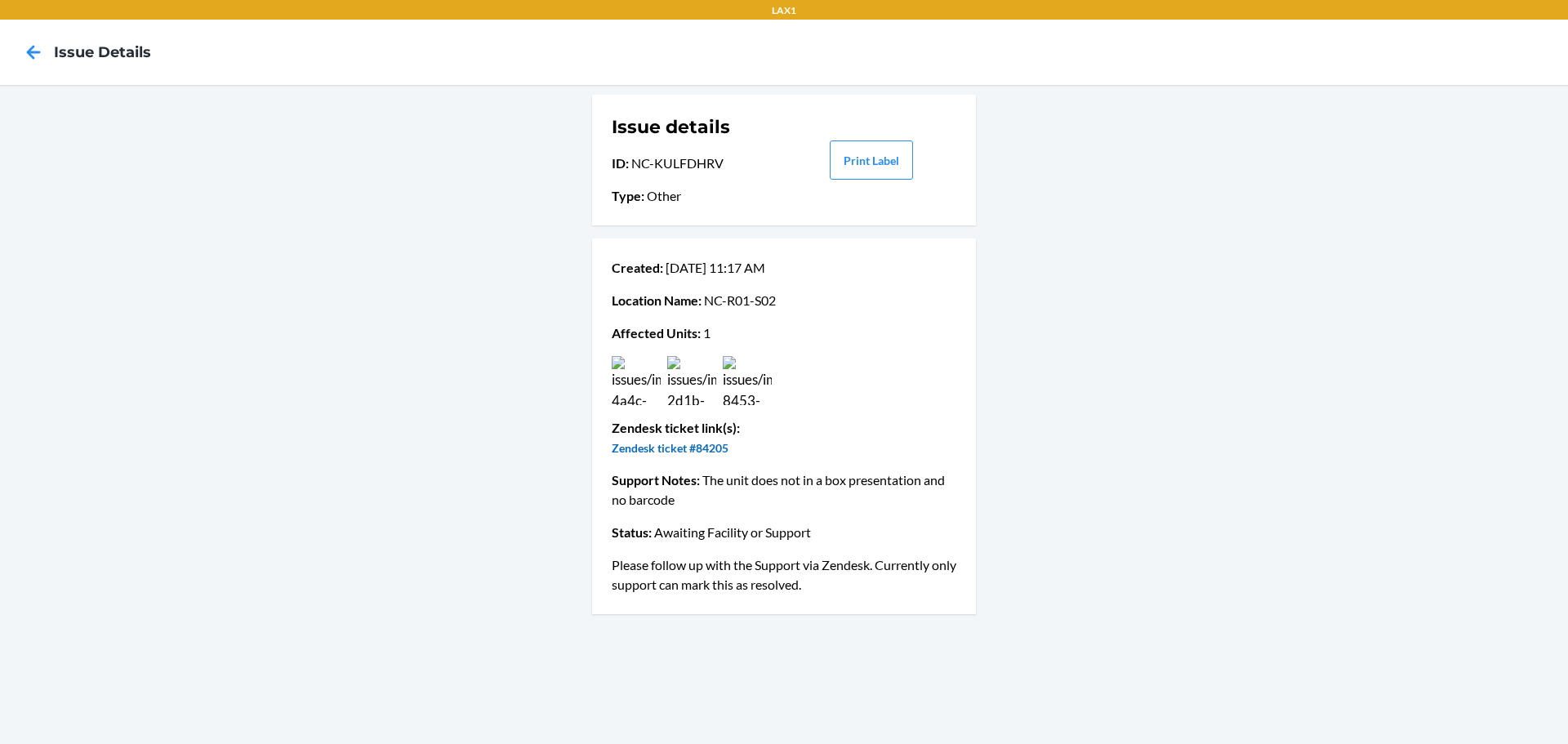
click at [682, 452] on link "Zendesk ticket #84205" at bounding box center [670, 448] width 117 height 14
click at [36, 45] on icon at bounding box center [33, 52] width 27 height 27
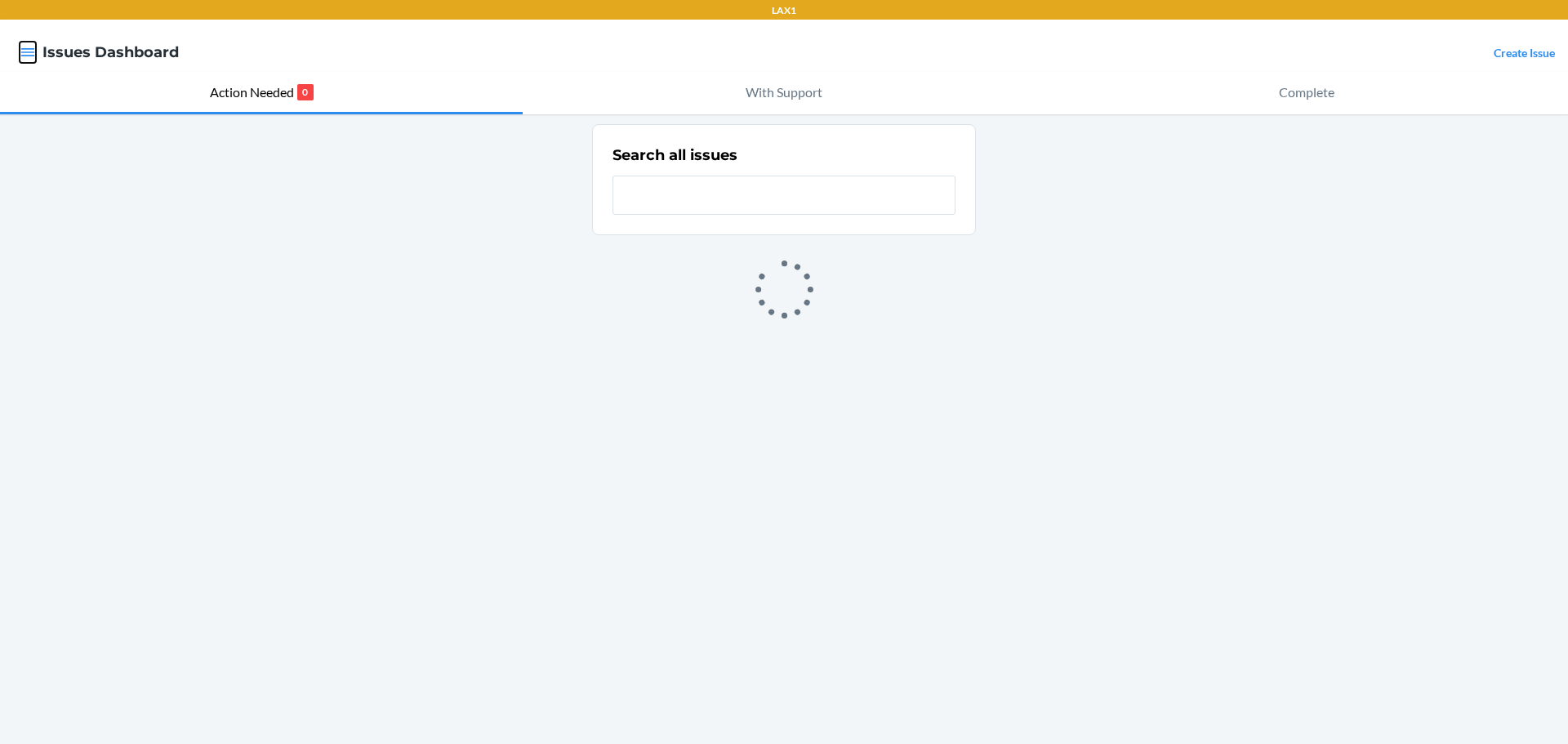
click at [22, 53] on icon "button" at bounding box center [28, 52] width 14 height 8
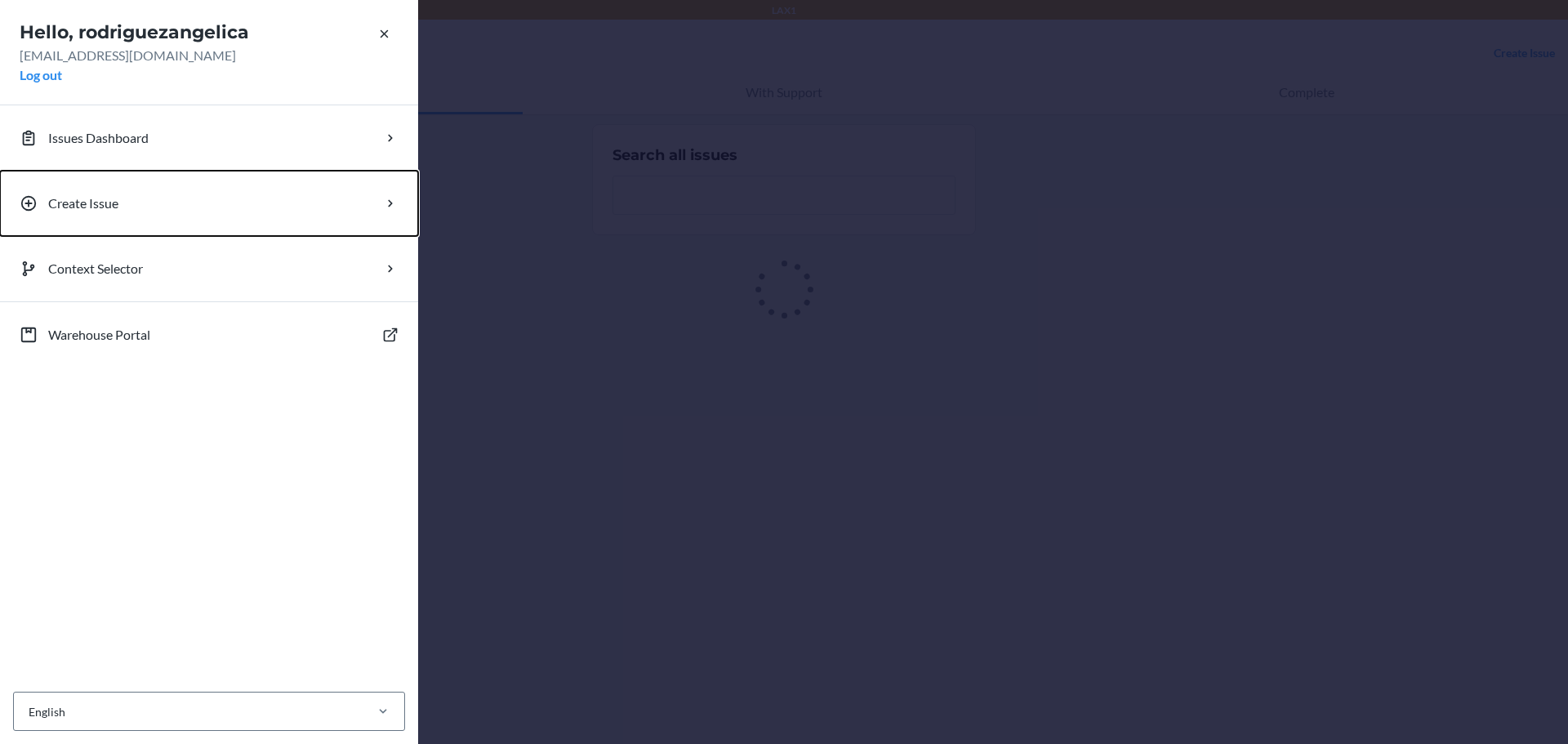
click at [86, 208] on p "Create Issue" at bounding box center [83, 203] width 70 height 20
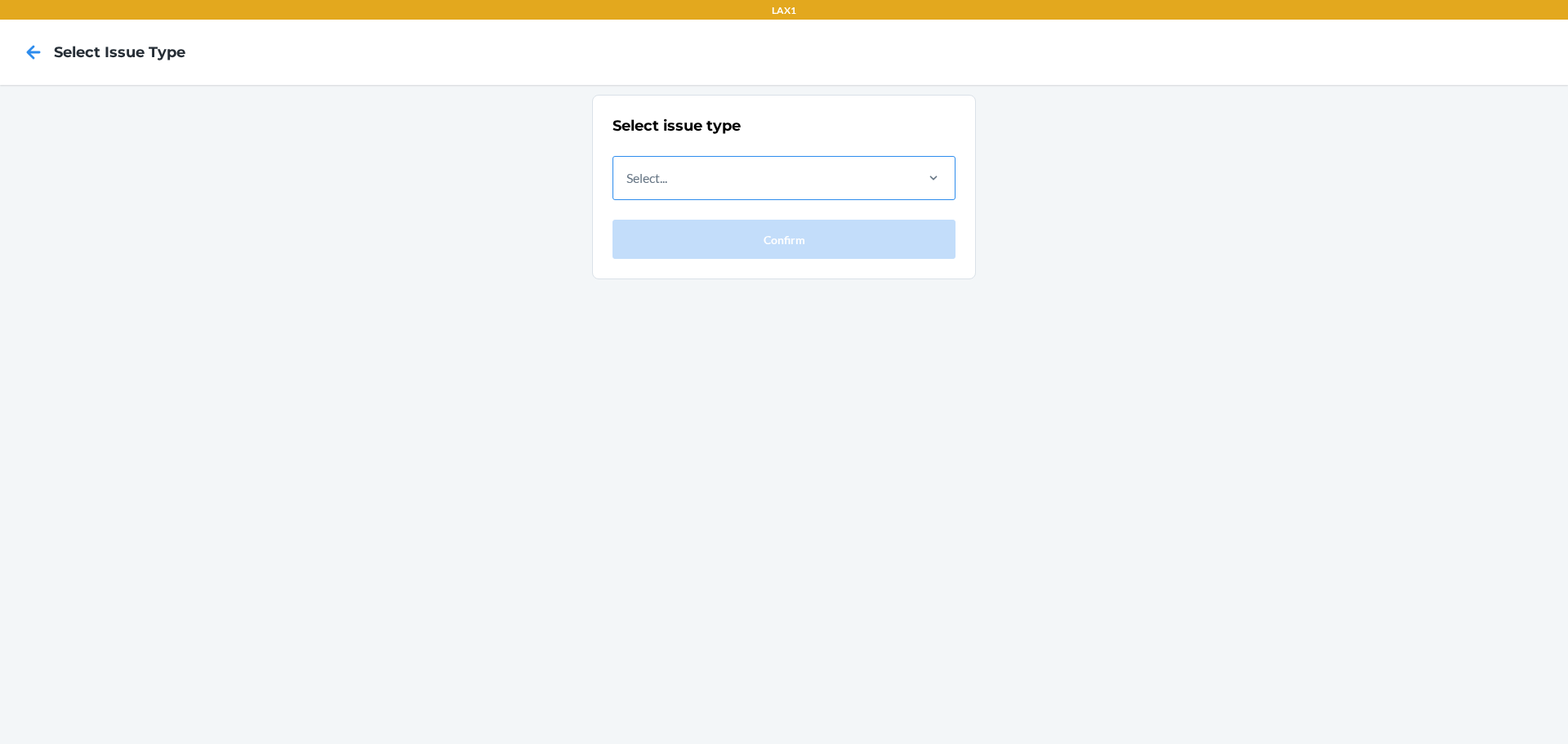
click at [752, 183] on div "Select..." at bounding box center [763, 178] width 298 height 43
click at [628, 183] on input "Select..." at bounding box center [627, 178] width 2 height 20
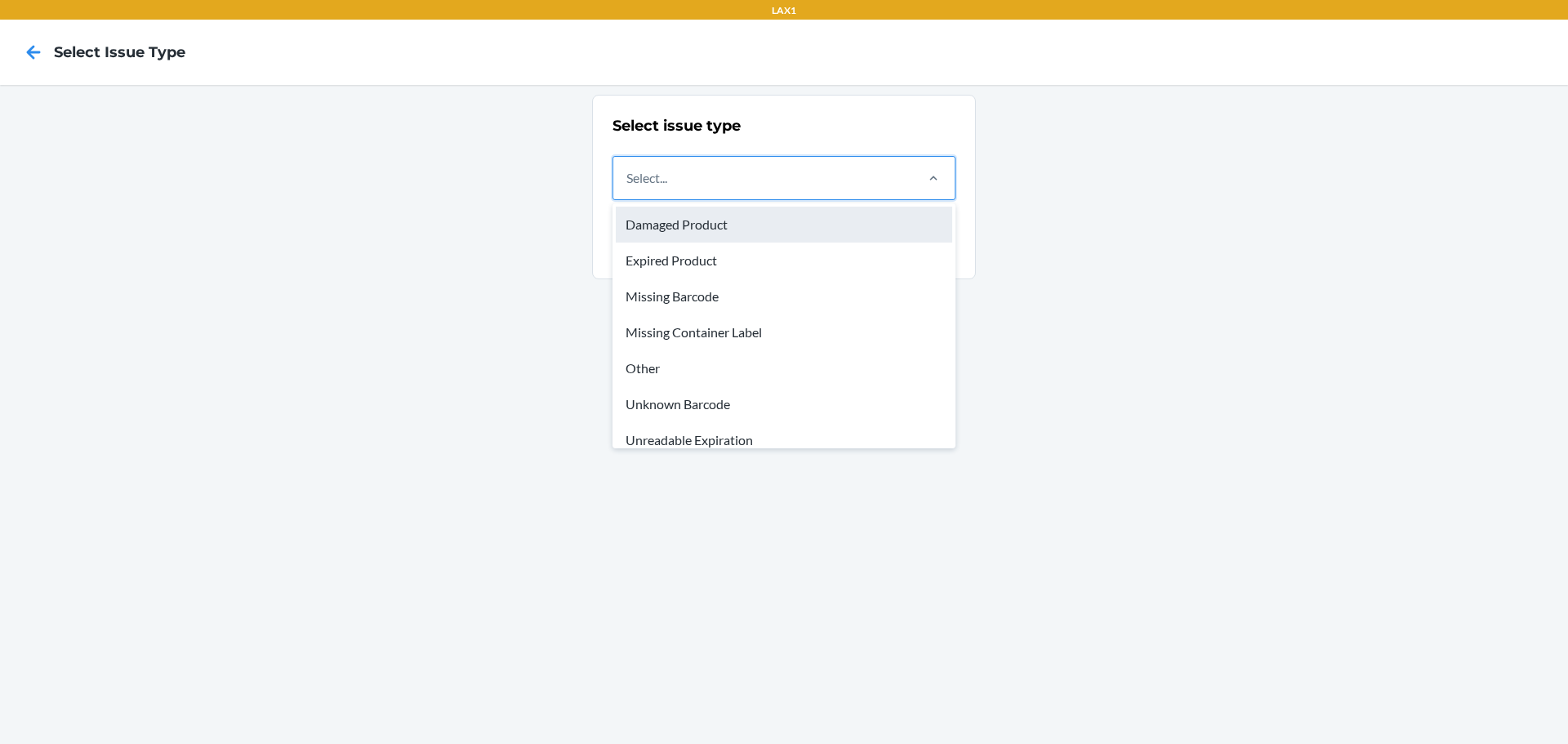
click at [677, 228] on div "Damaged Product" at bounding box center [783, 224] width 336 height 36
click at [628, 188] on input "option Damaged Product focused, 1 of 8. 8 results available. Use Up and Down to…" at bounding box center [627, 178] width 2 height 20
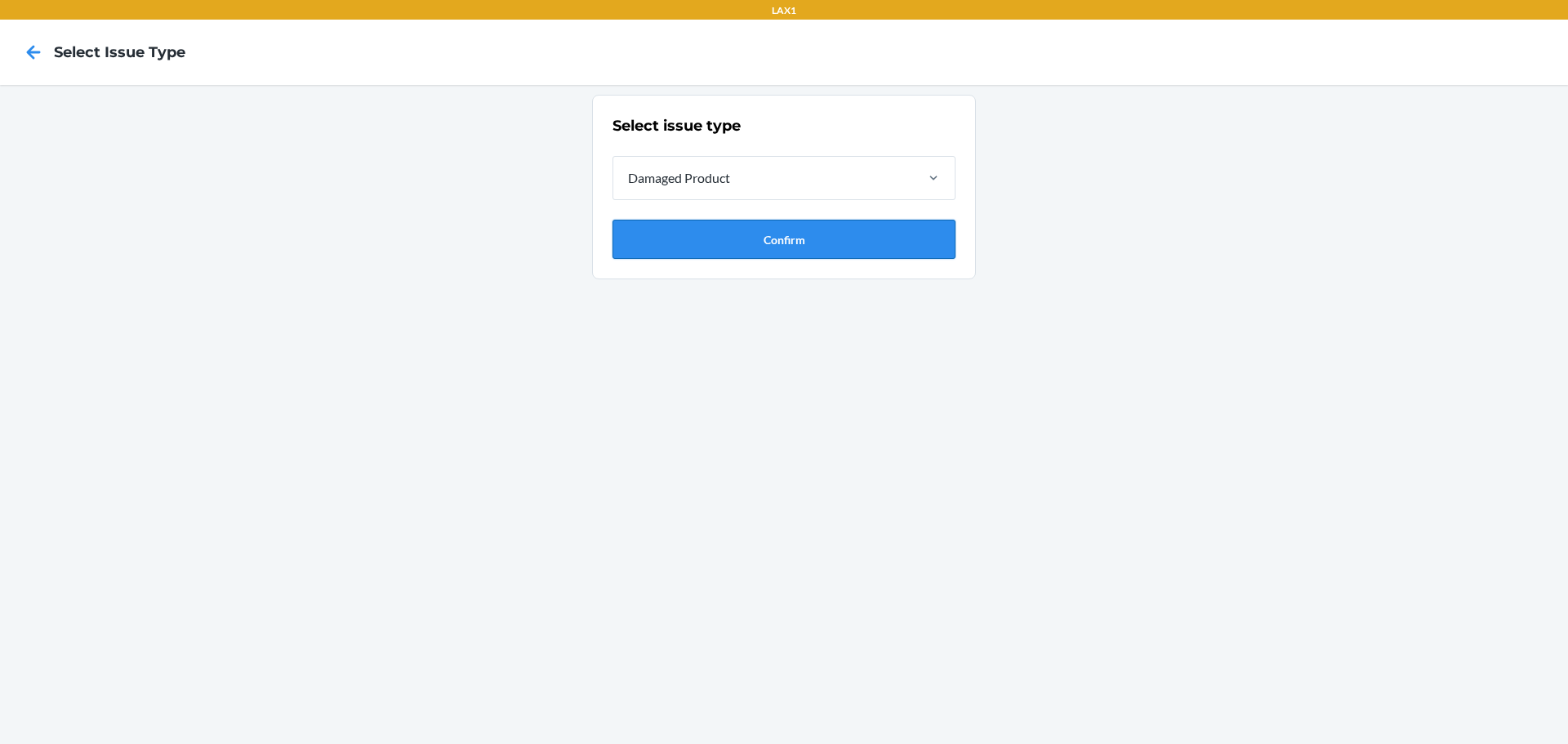
click at [697, 238] on button "Confirm" at bounding box center [784, 239] width 343 height 39
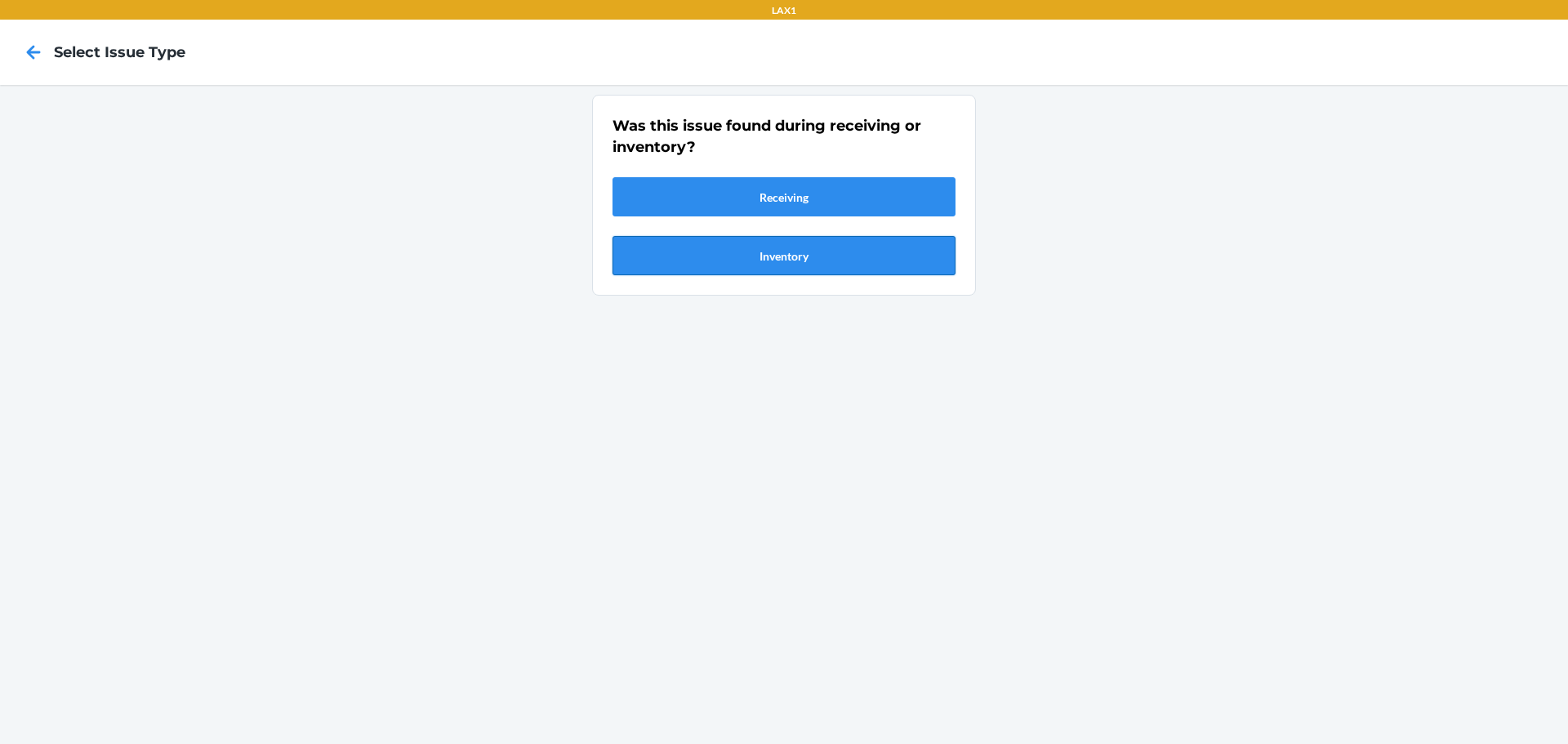
click at [748, 255] on button "Inventory" at bounding box center [784, 255] width 343 height 39
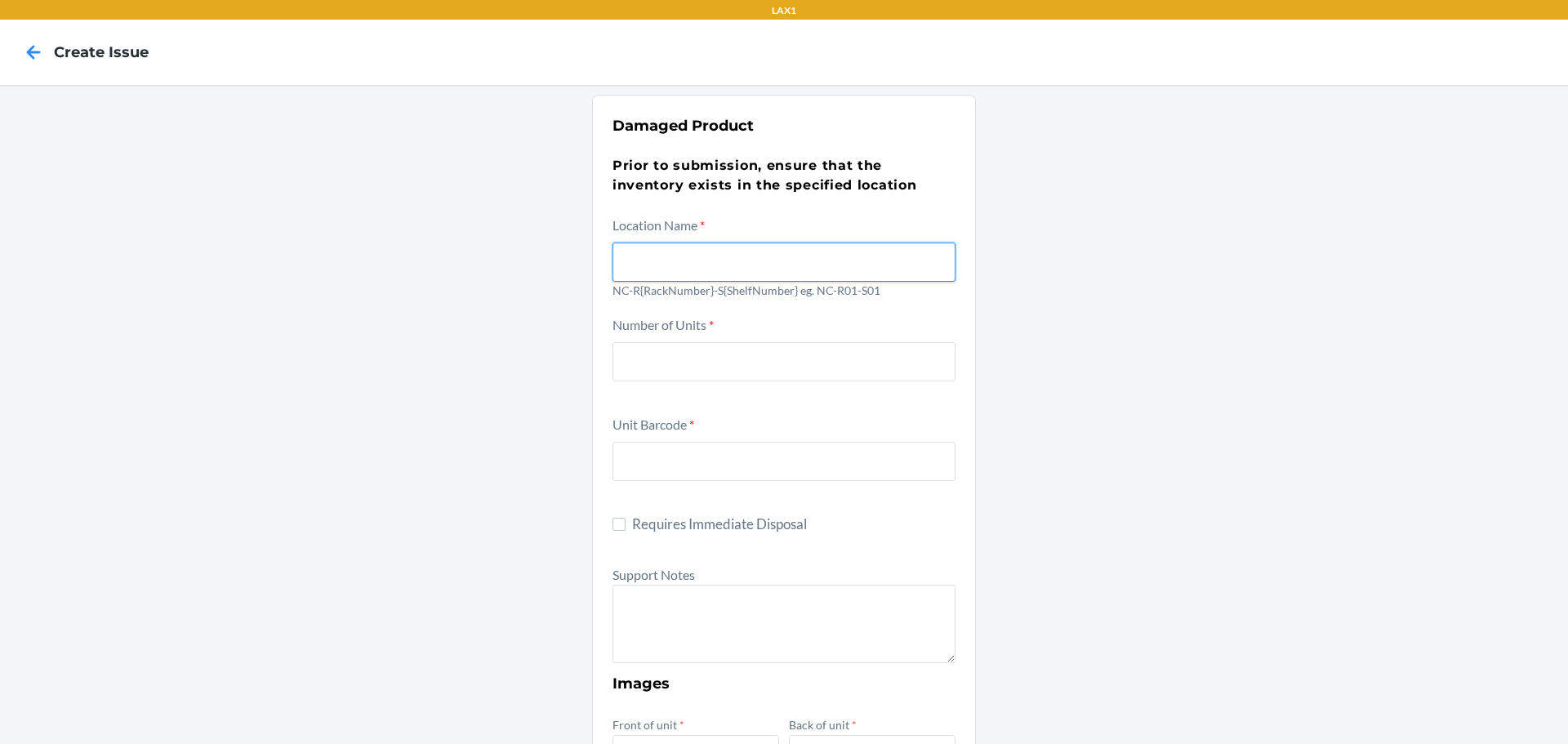
click at [635, 266] on input "text" at bounding box center [784, 262] width 343 height 39
type input "nc-r01-s02"
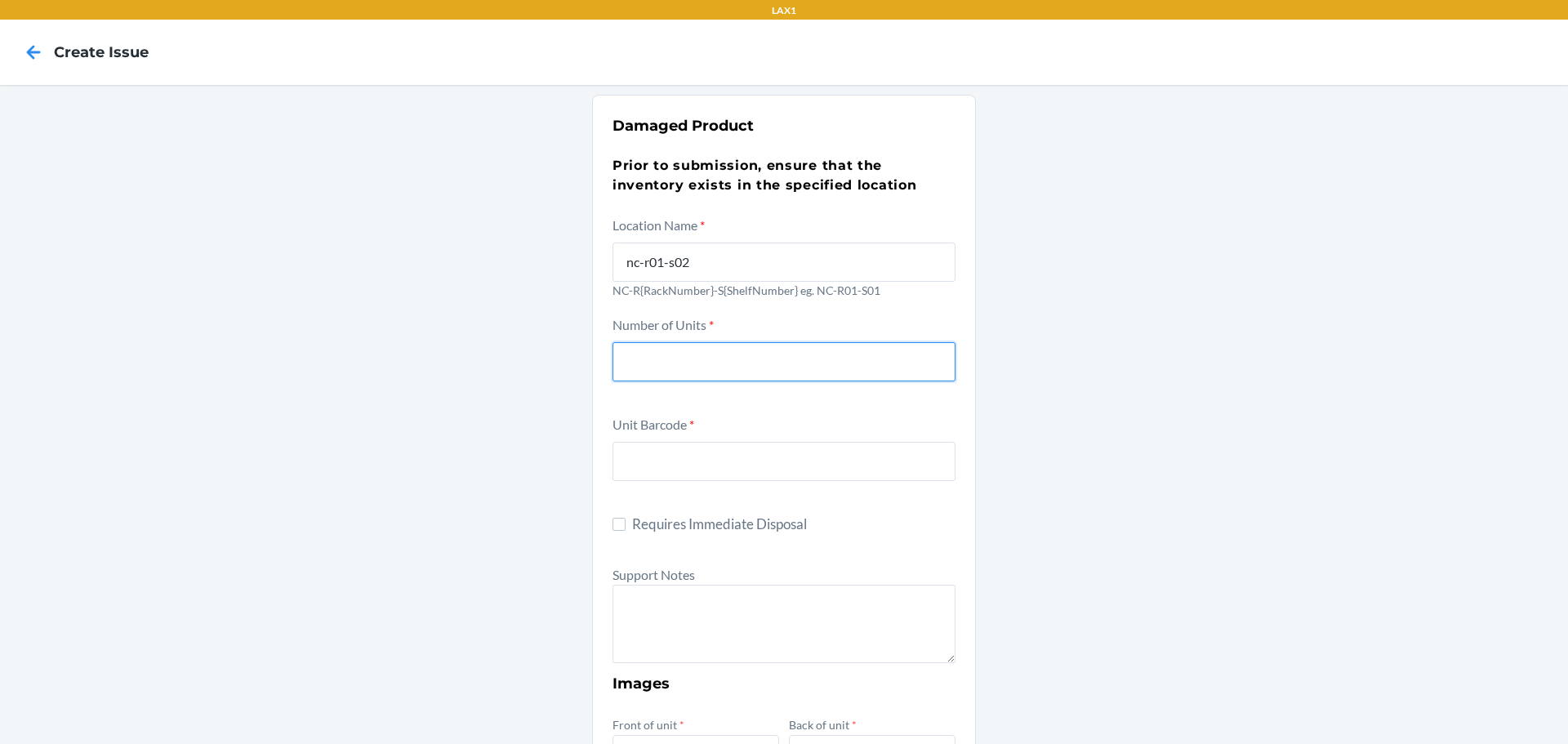
click at [626, 375] on input "number" at bounding box center [784, 362] width 343 height 39
type input "1"
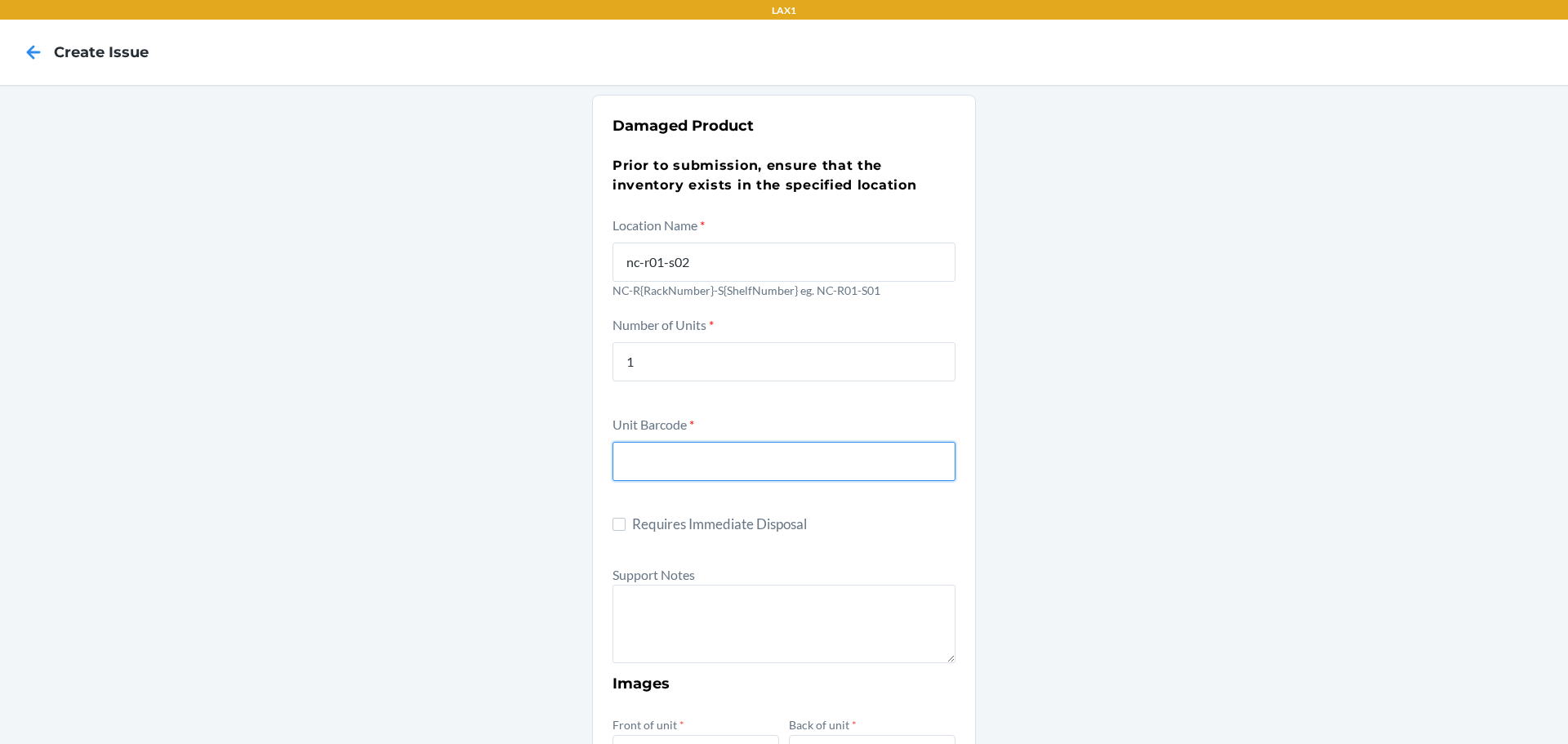
click at [641, 457] on input "text" at bounding box center [784, 461] width 343 height 39
type input "4779038280765"
click at [751, 459] on input "4779038280765" at bounding box center [784, 461] width 343 height 39
click at [663, 616] on textarea at bounding box center [784, 624] width 343 height 78
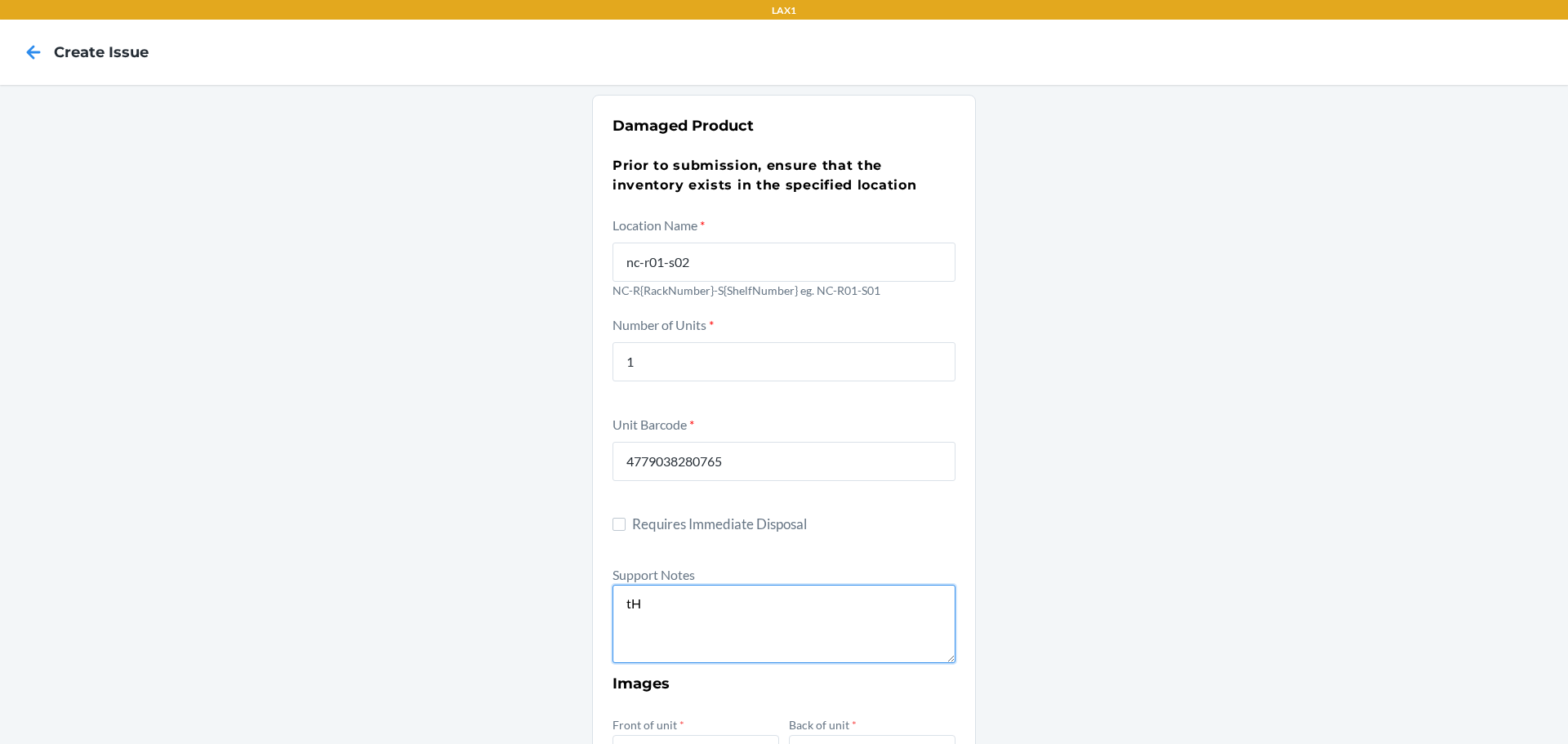
type textarea "t"
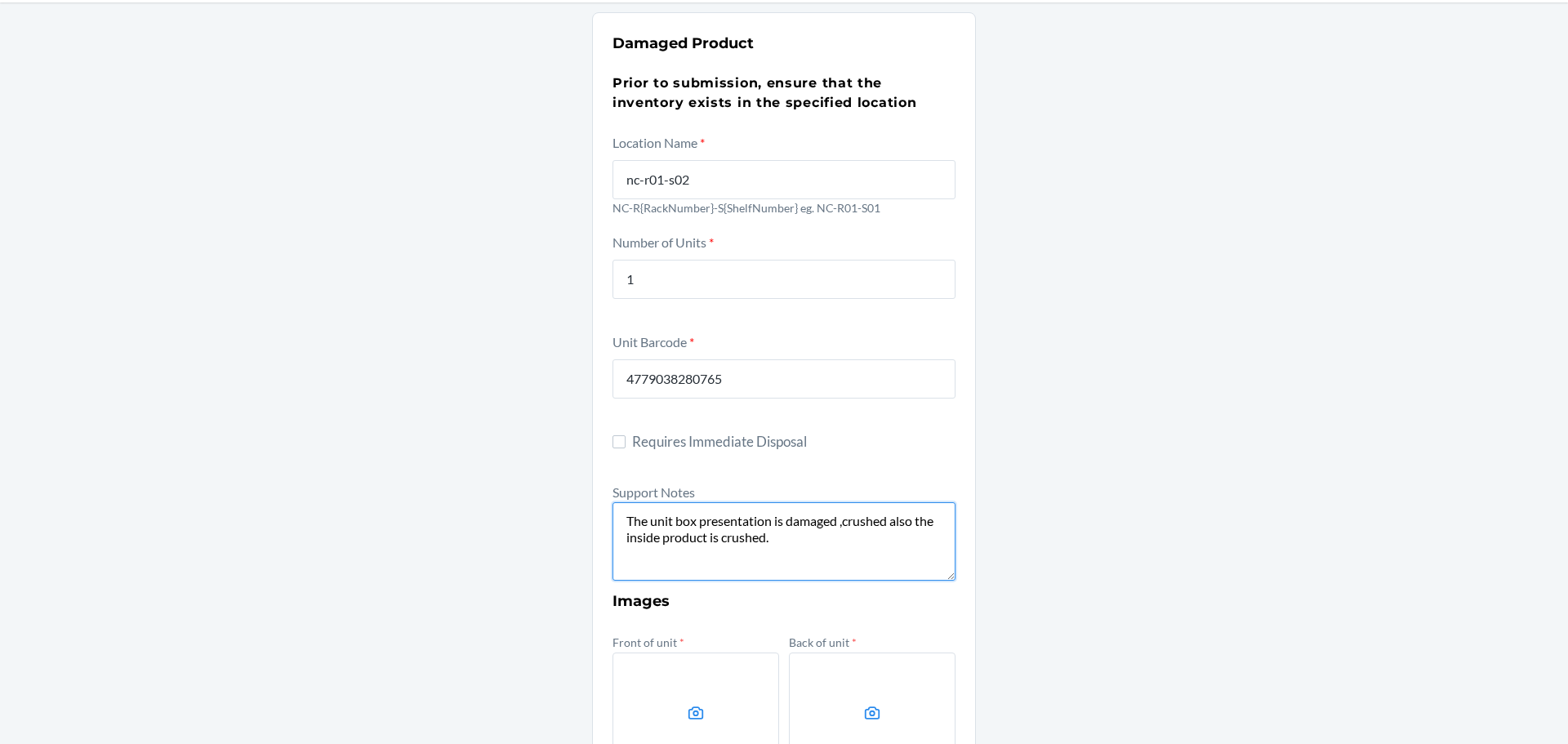
scroll to position [327, 0]
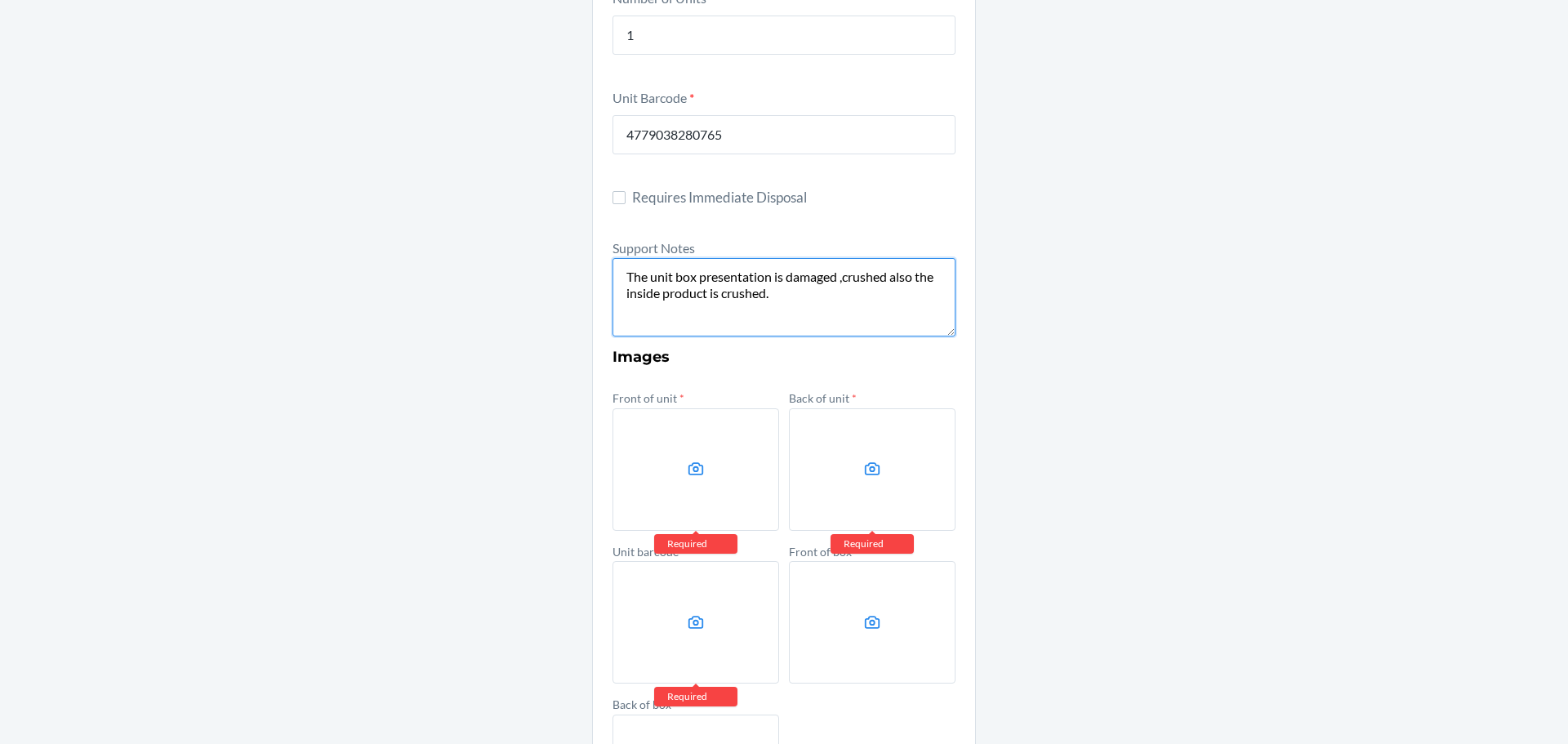
type textarea "The unit box presentation is damaged ,crushed also the inside product is crushe…"
click at [686, 473] on icon at bounding box center [695, 468] width 19 height 19
click at [0, 0] on input "file" at bounding box center [0, 0] width 0 height 0
click at [693, 454] on label at bounding box center [695, 470] width 167 height 123
click at [0, 0] on input "file" at bounding box center [0, 0] width 0 height 0
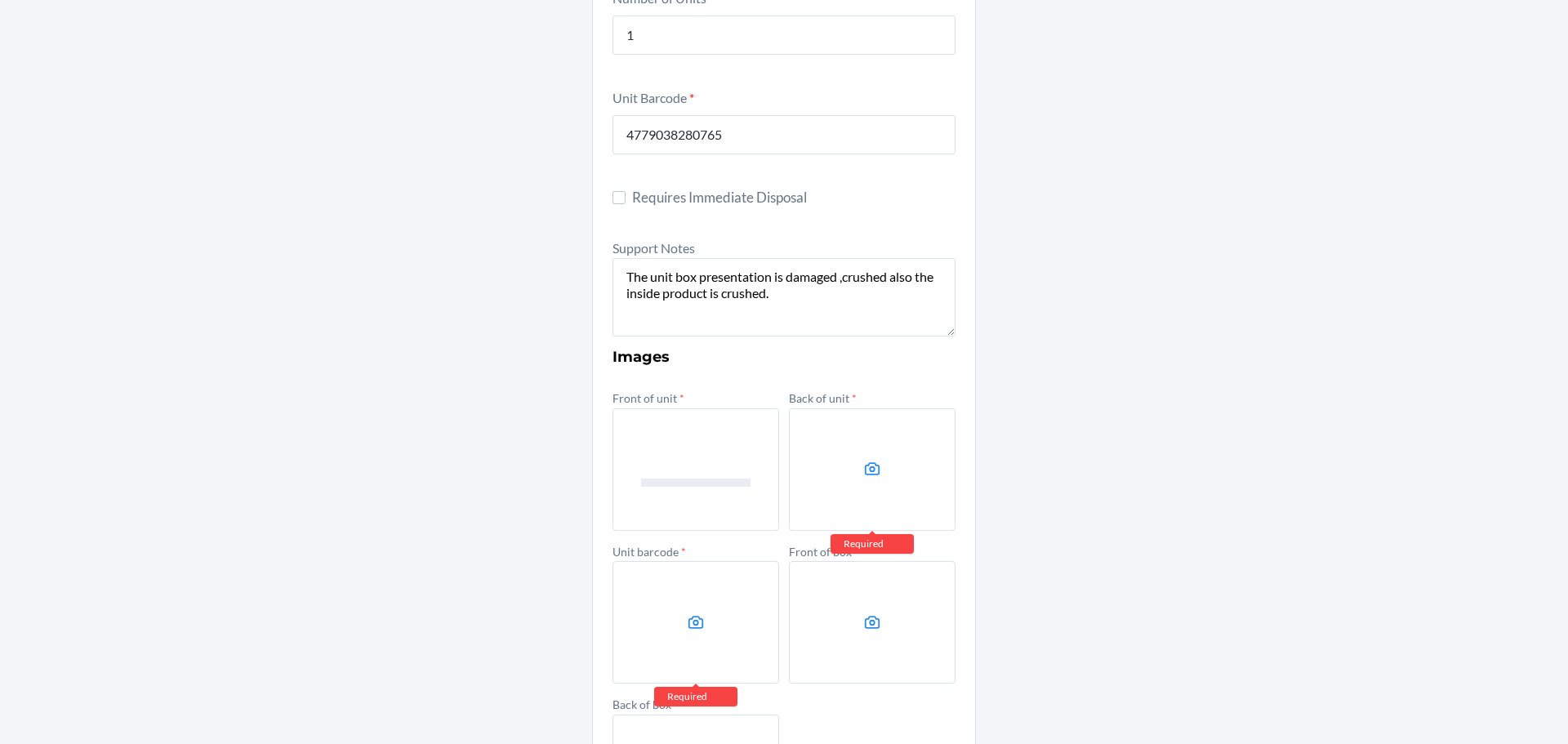
click at [855, 475] on label at bounding box center [872, 470] width 167 height 123
click at [0, 0] on input "file" at bounding box center [0, 0] width 0 height 0
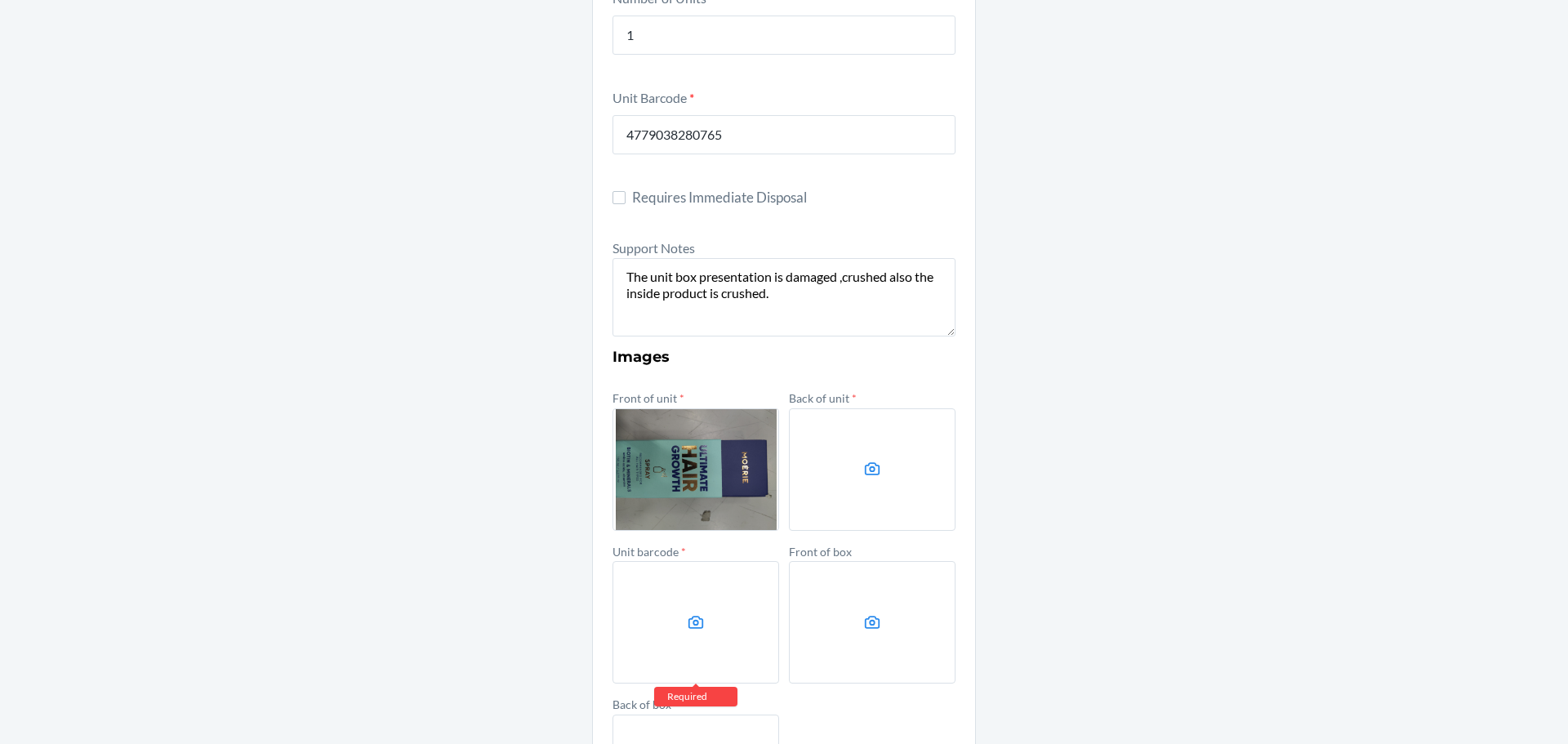
click at [686, 618] on icon at bounding box center [695, 622] width 19 height 19
click at [0, 0] on input "file" at bounding box center [0, 0] width 0 height 0
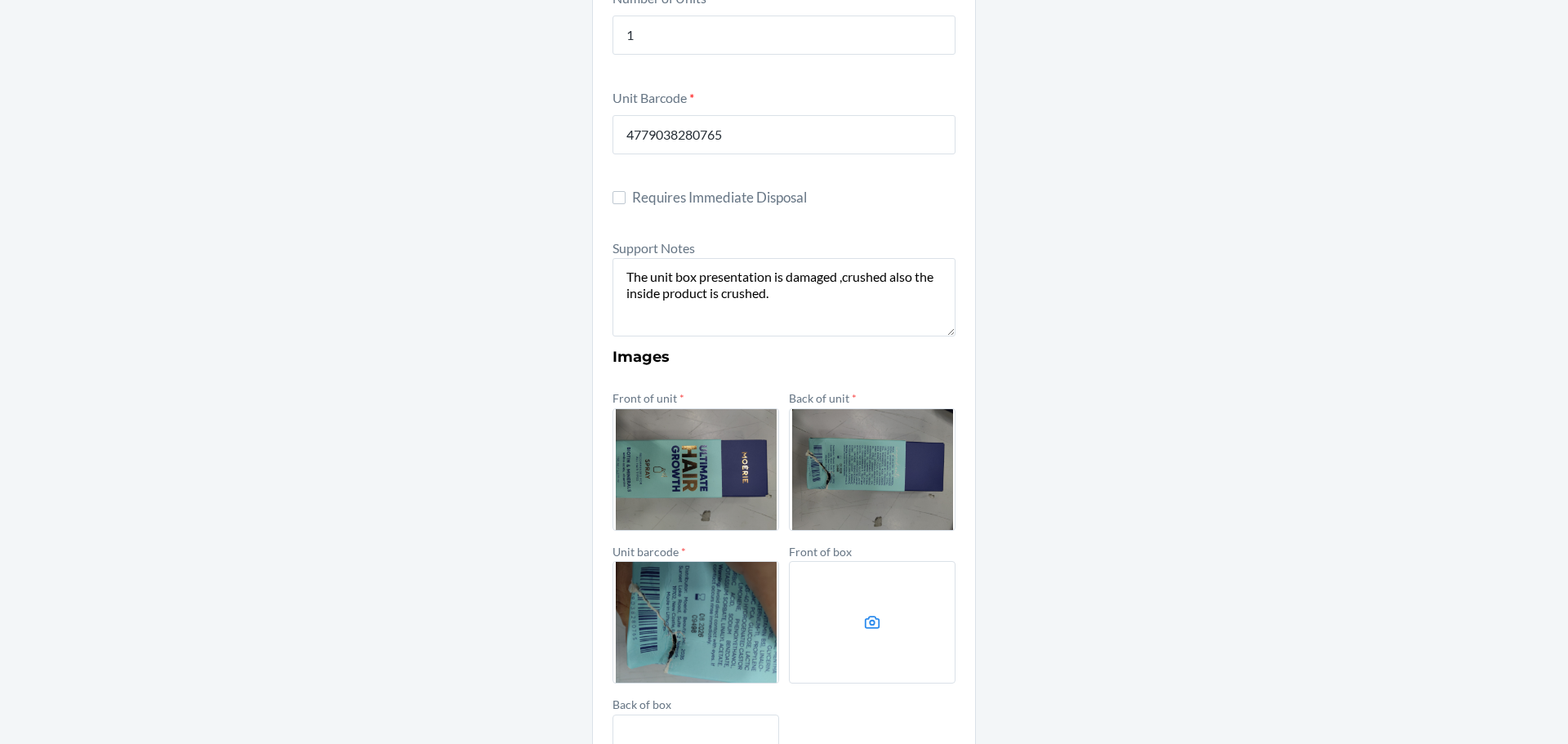
click at [842, 610] on label at bounding box center [872, 622] width 167 height 123
click at [0, 0] on input "file" at bounding box center [0, 0] width 0 height 0
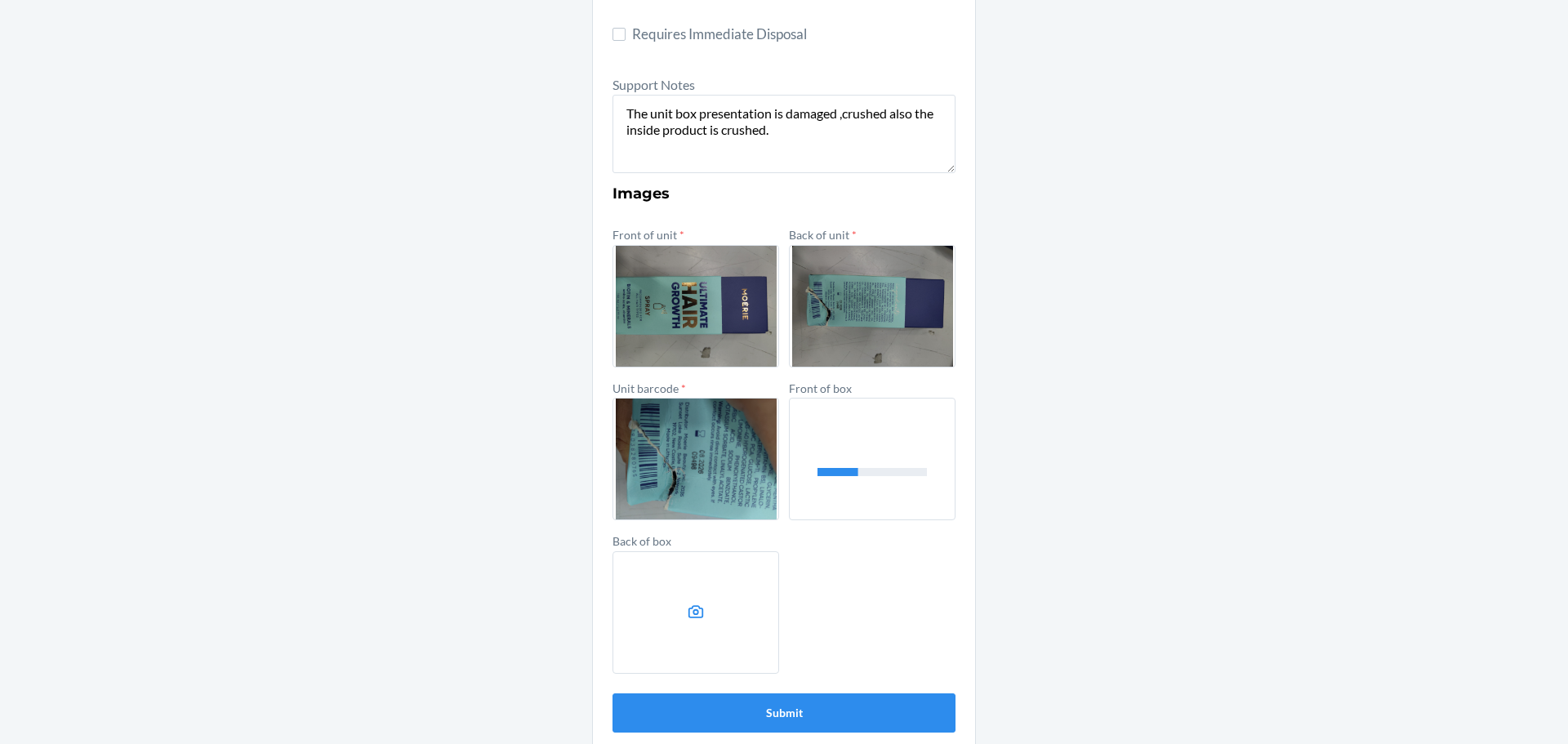
click at [684, 599] on label at bounding box center [695, 612] width 167 height 123
click at [0, 0] on input "file" at bounding box center [0, 0] width 0 height 0
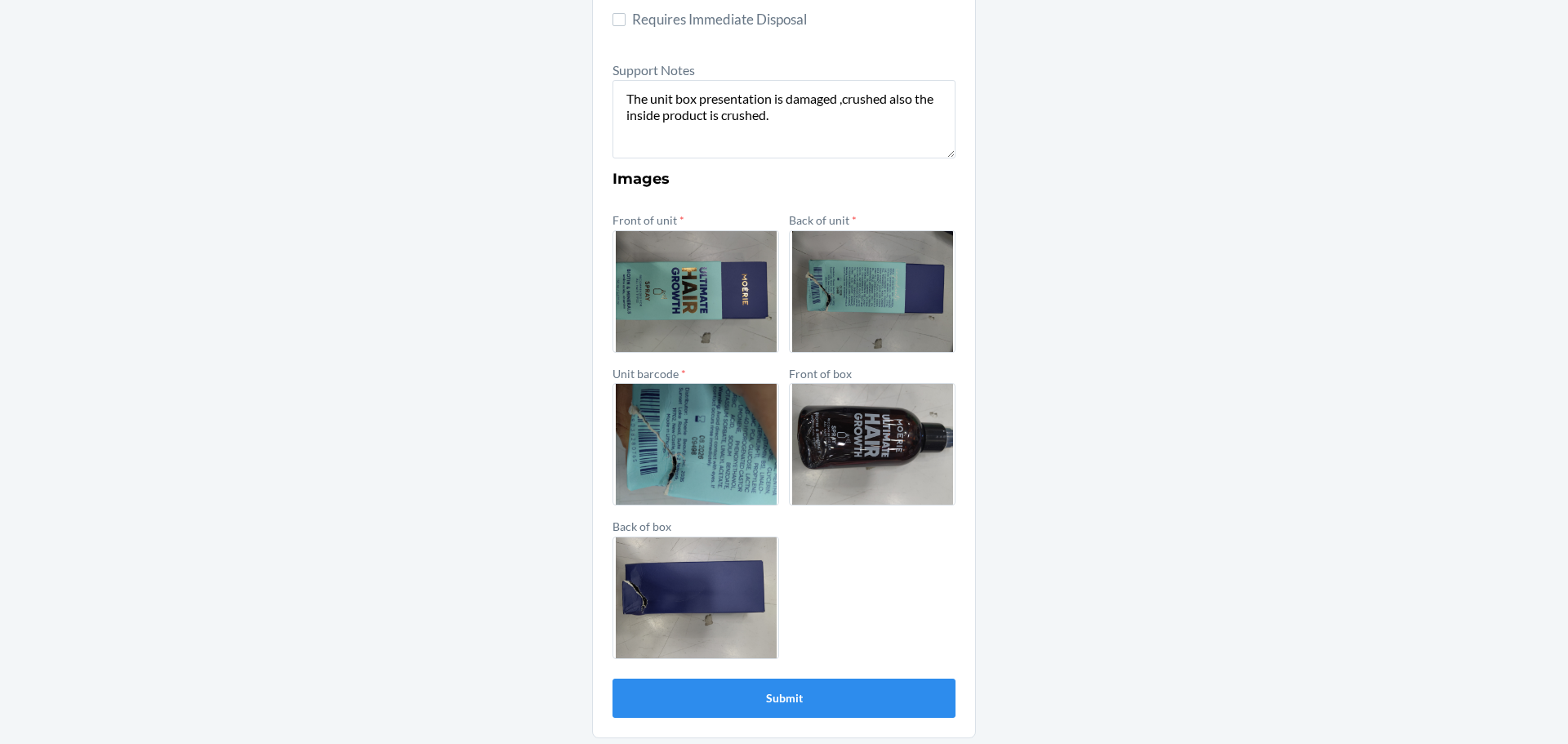
scroll to position [509, 0]
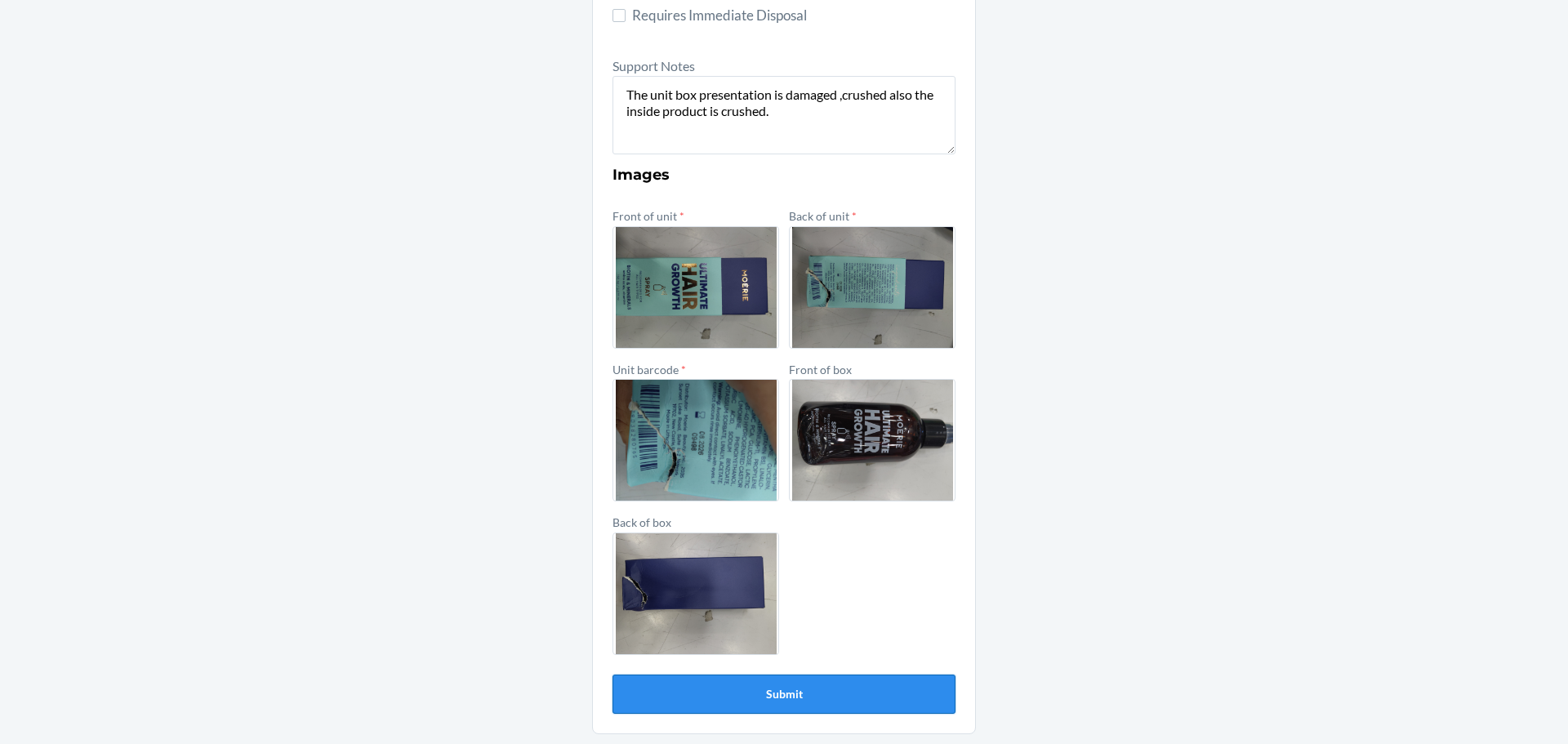
click at [777, 692] on button "Submit" at bounding box center [784, 694] width 343 height 39
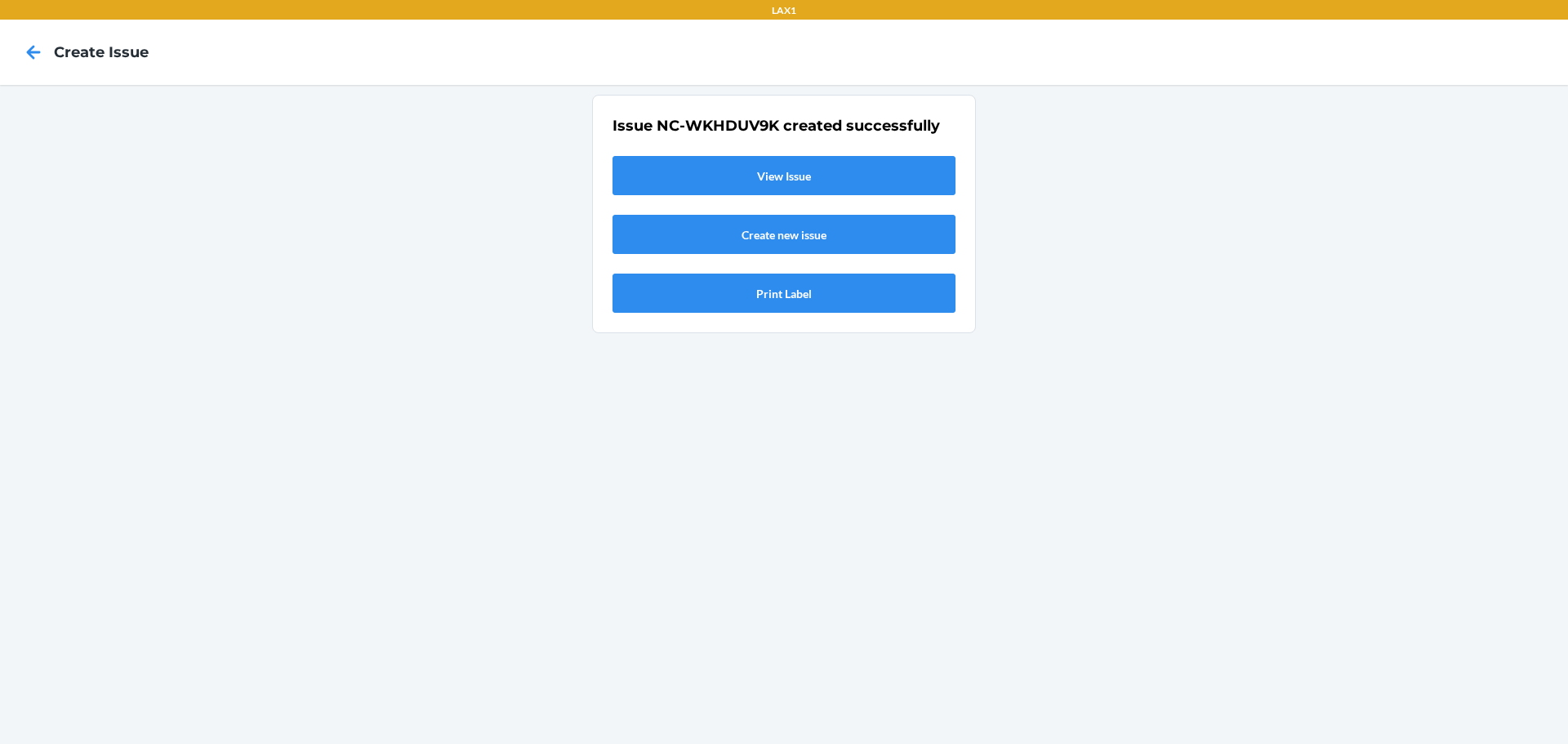
scroll to position [0, 0]
